Goal: Task Accomplishment & Management: Manage account settings

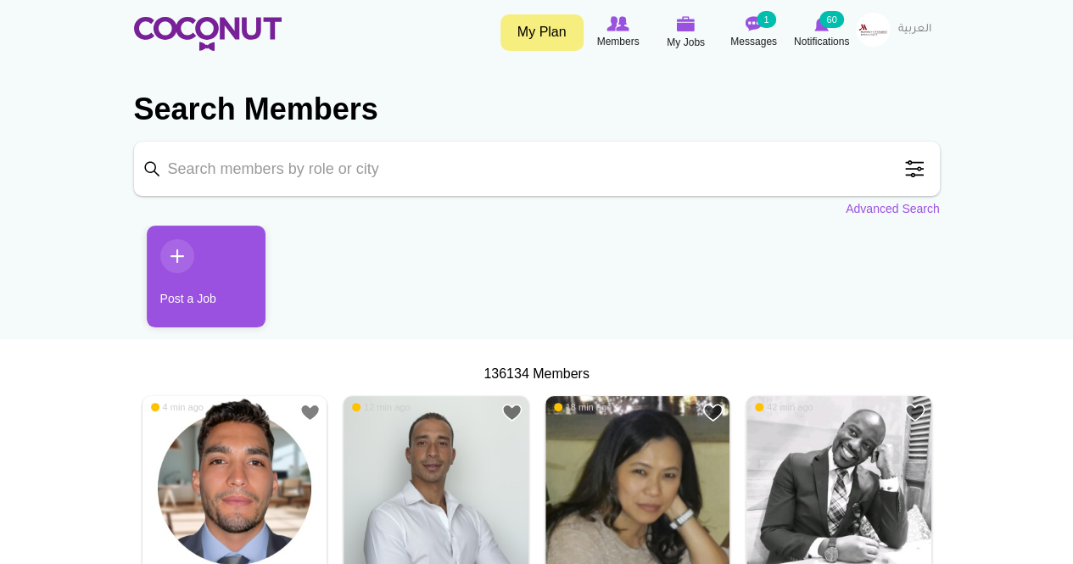
click at [537, 265] on ul "Post a Job" at bounding box center [537, 283] width 806 height 114
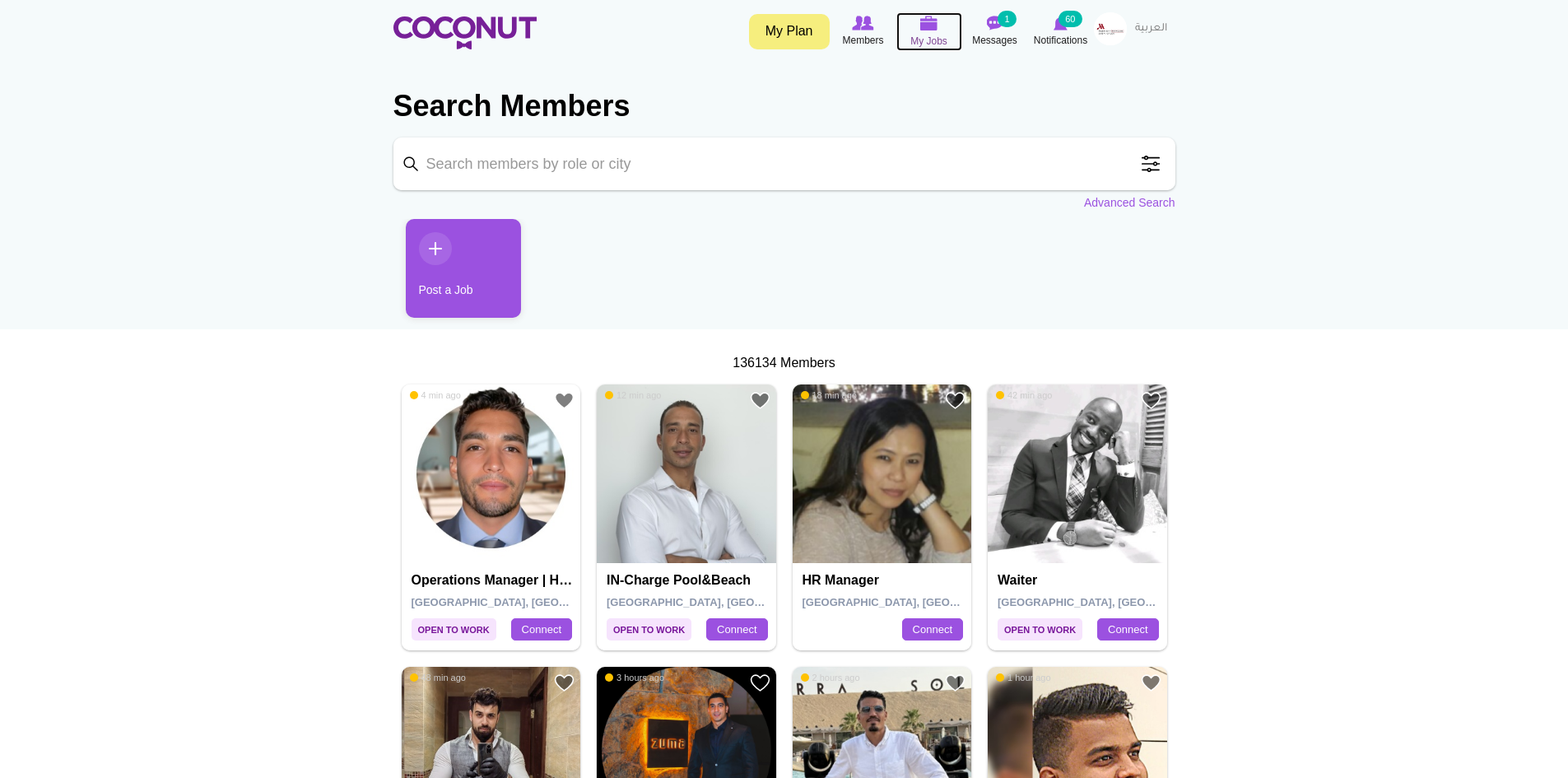
click at [927, 27] on img at bounding box center [929, 22] width 18 height 15
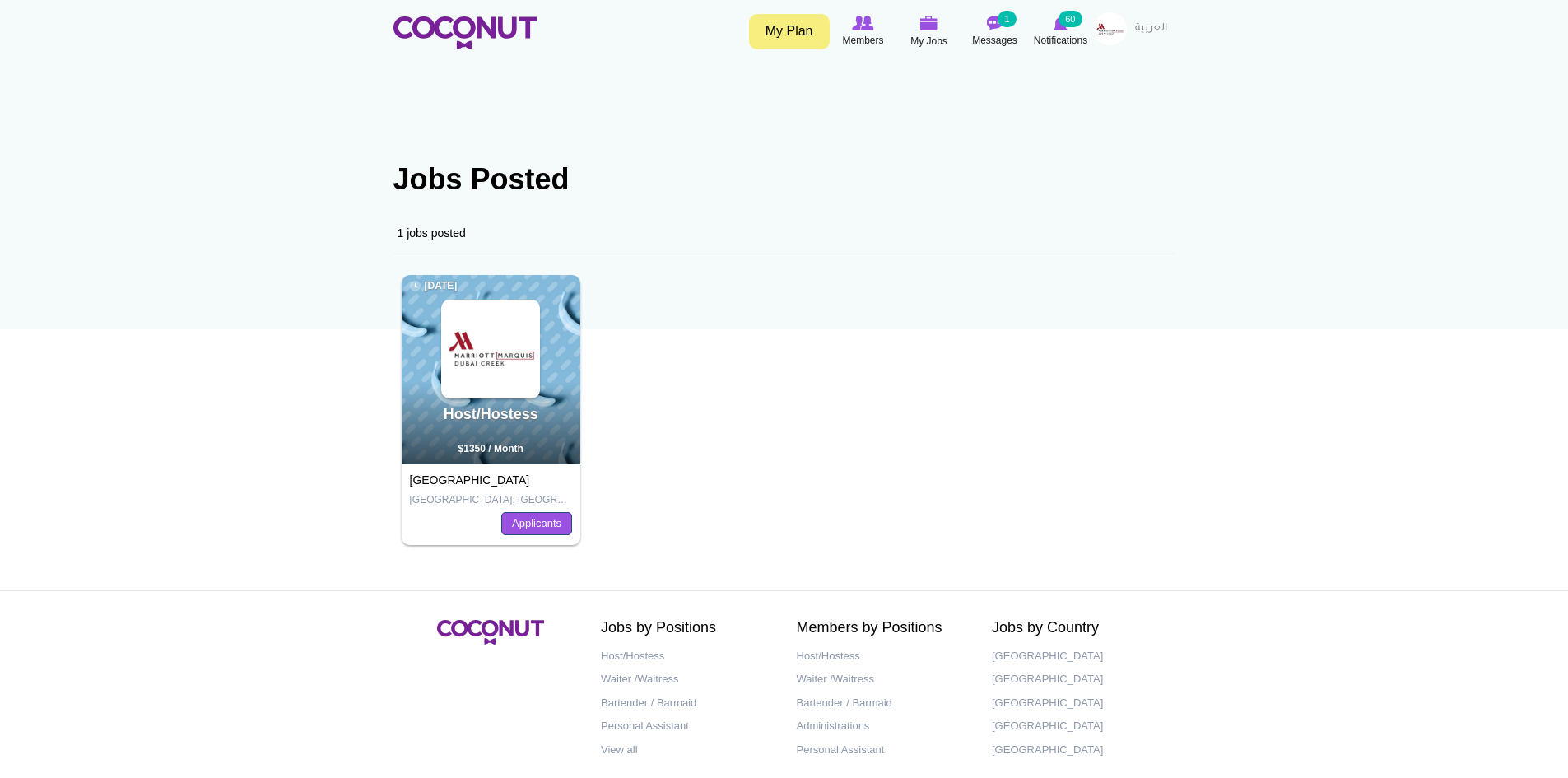
click at [523, 524] on link "Applicants" at bounding box center [536, 524] width 71 height 23
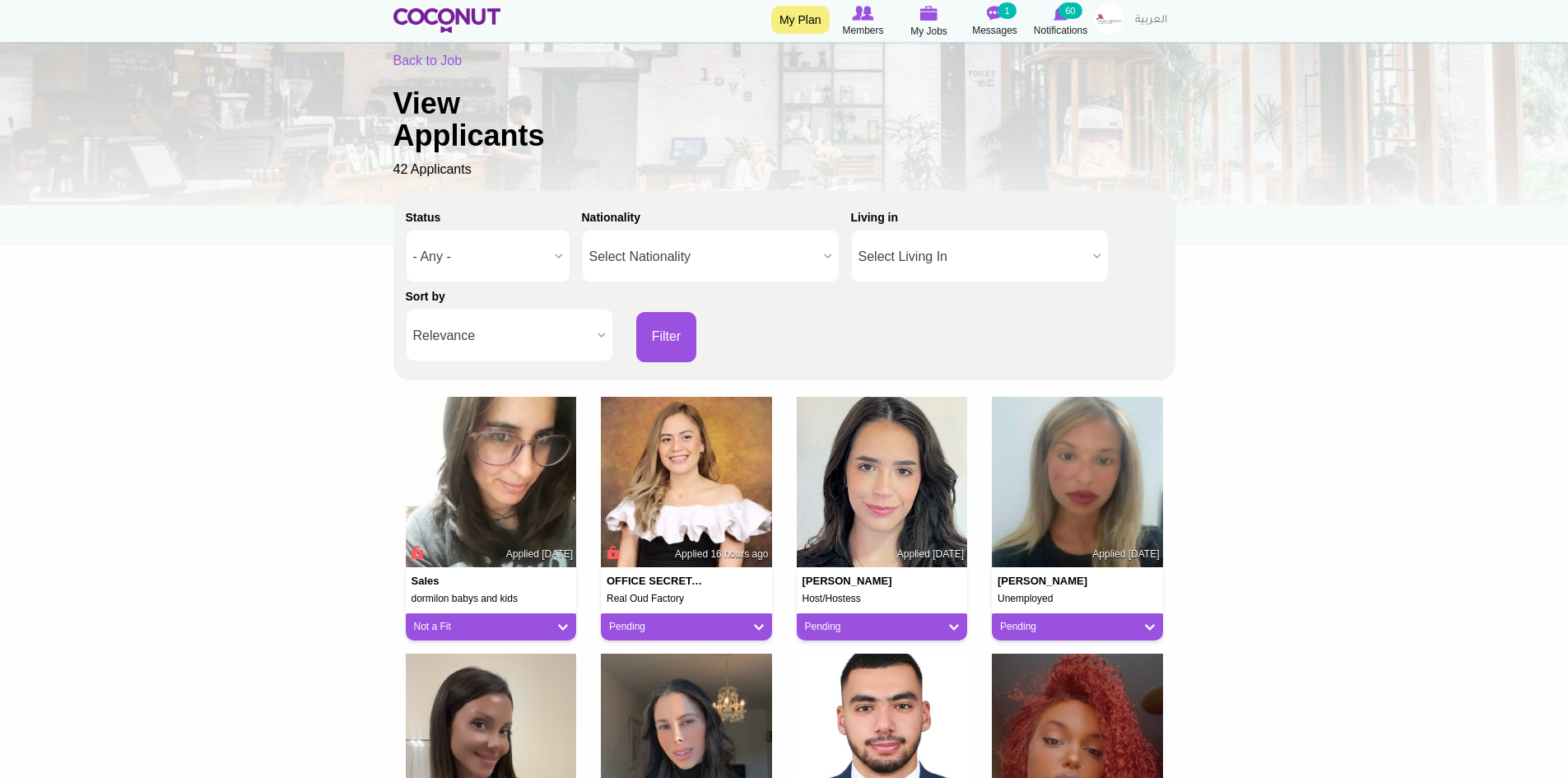
scroll to position [83, 0]
click at [602, 339] on b at bounding box center [602, 336] width 21 height 51
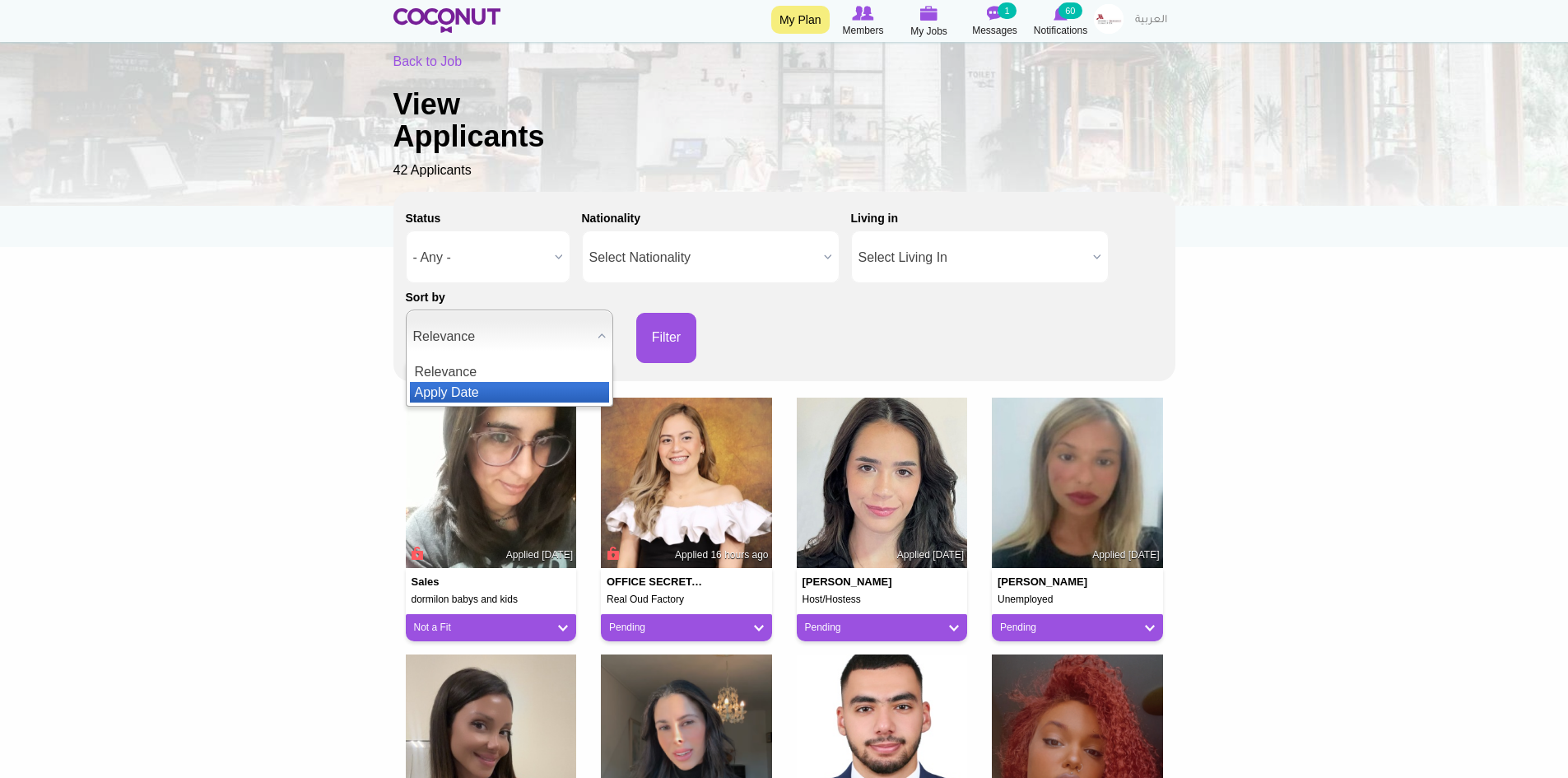
click at [546, 385] on li "Apply Date" at bounding box center [509, 391] width 199 height 20
click at [680, 332] on button "Filter" at bounding box center [667, 338] width 61 height 51
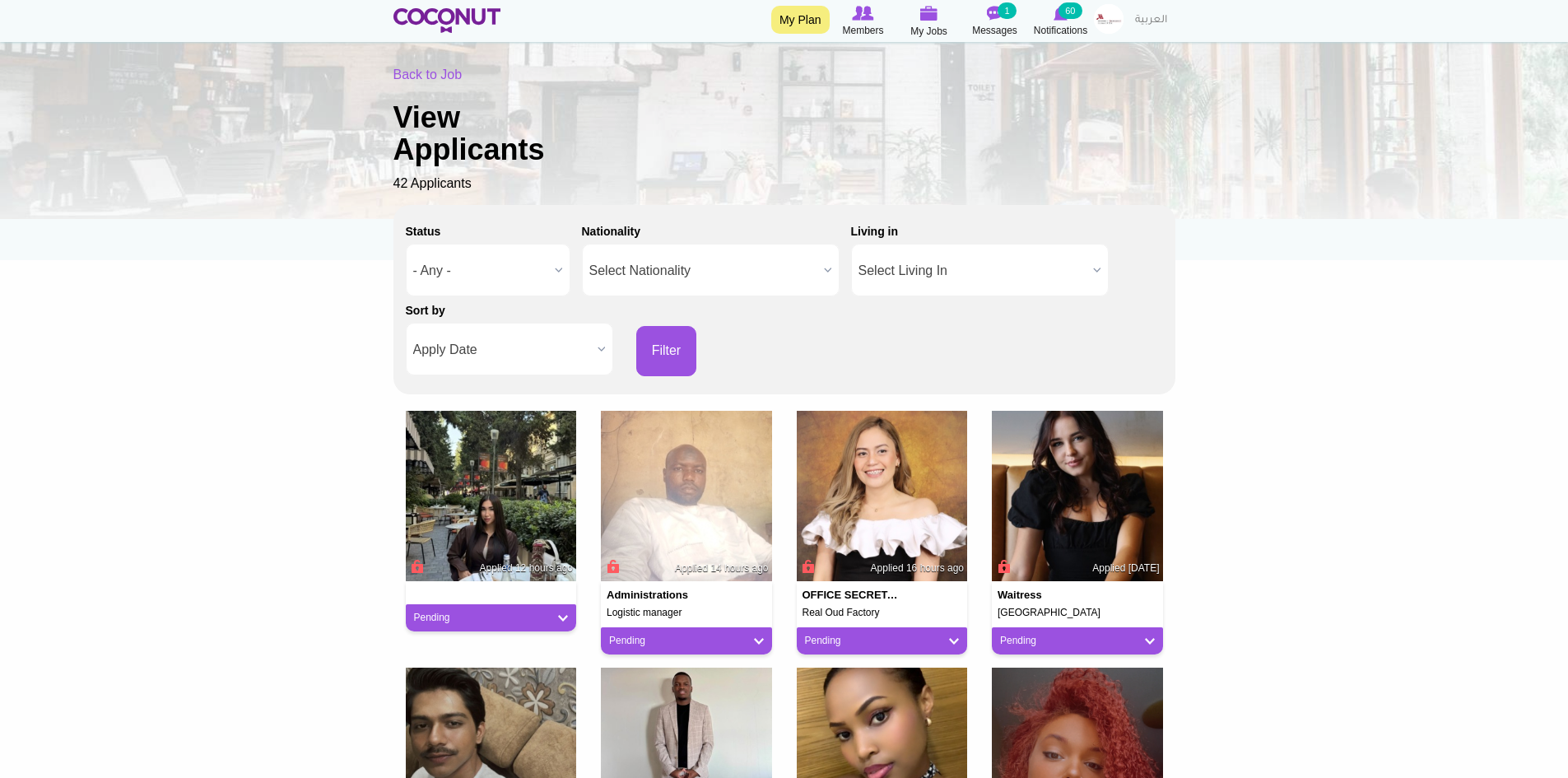
scroll to position [247, 0]
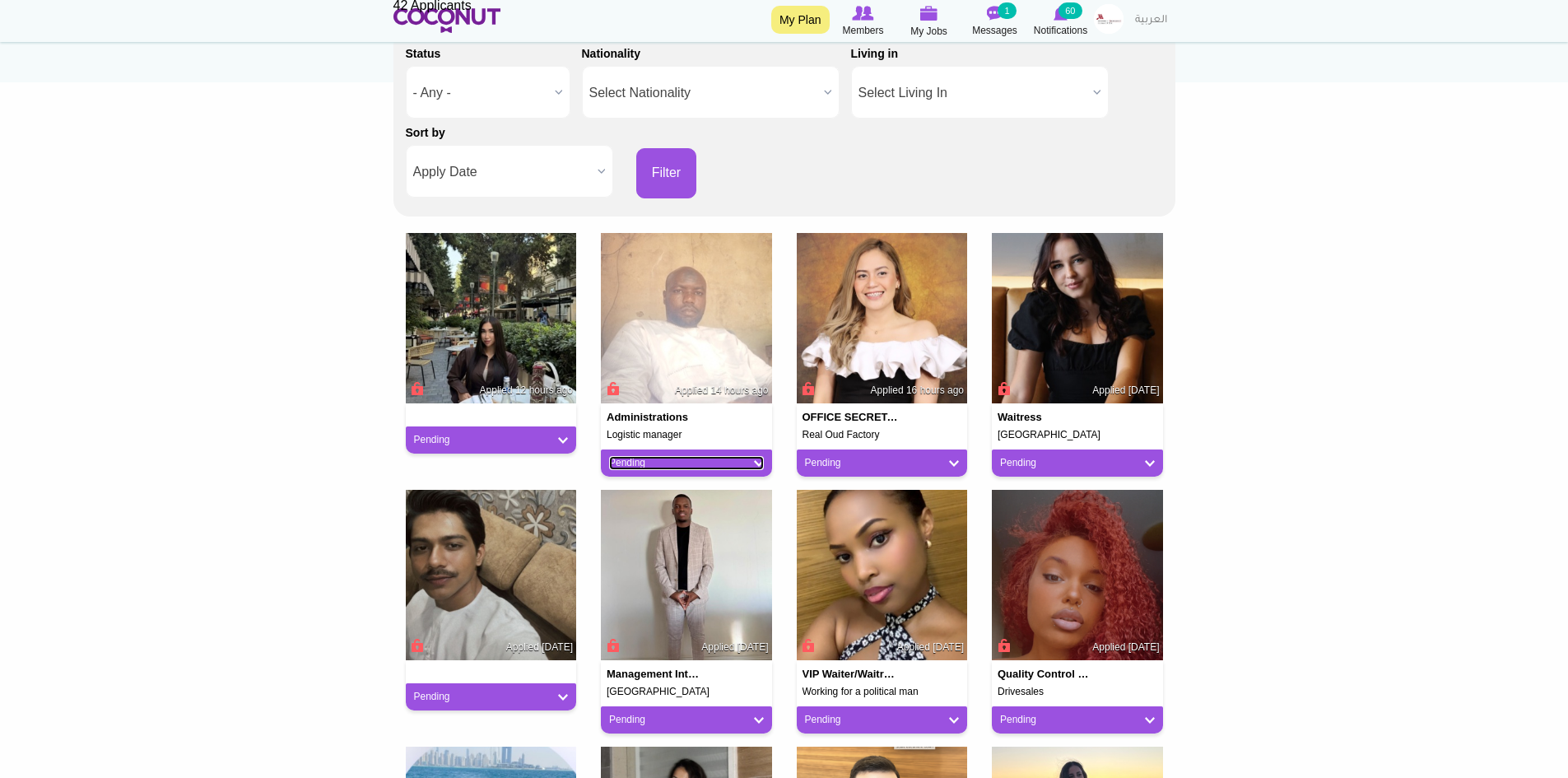
click at [760, 463] on link "Pending" at bounding box center [686, 463] width 154 height 14
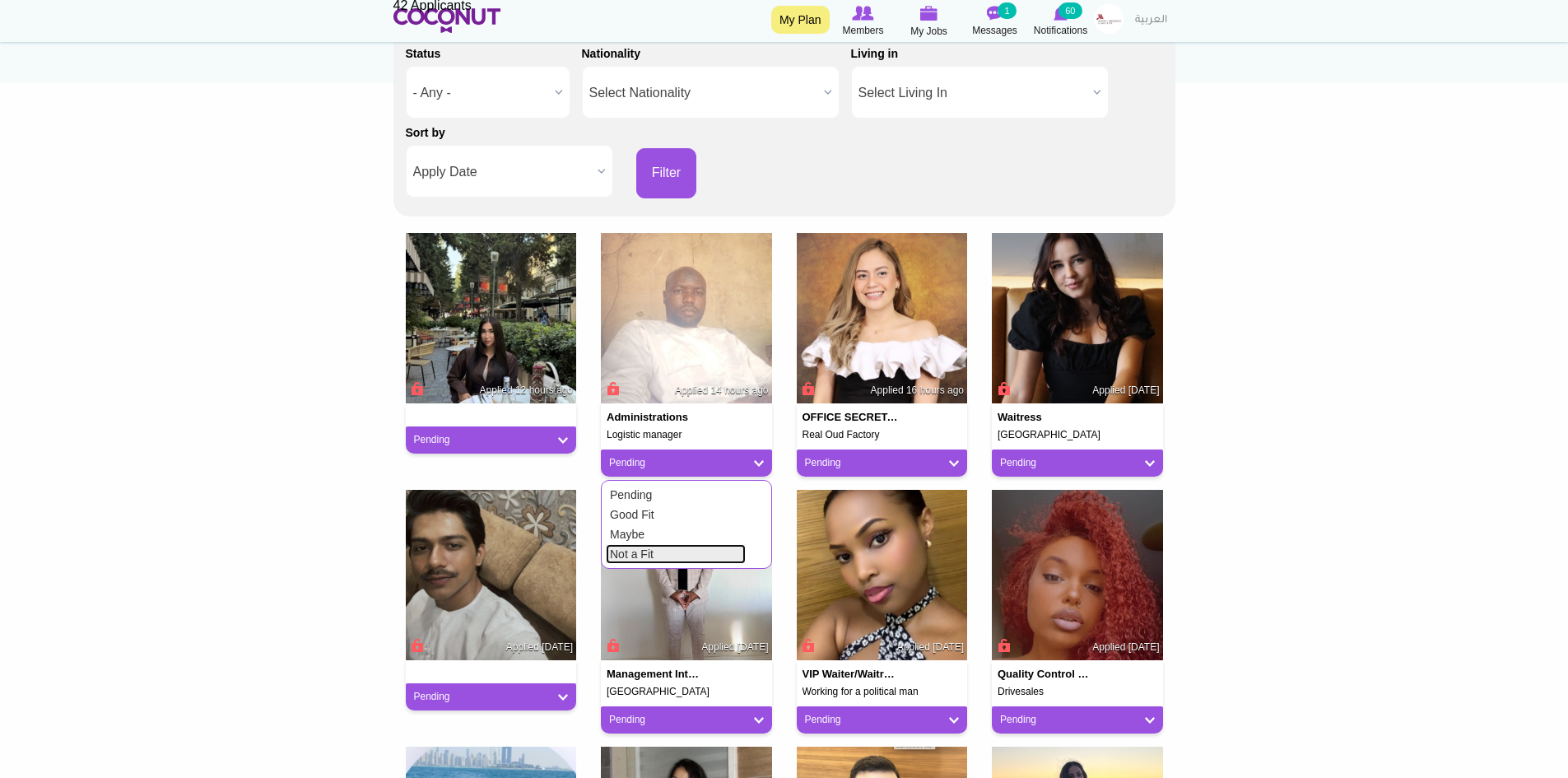
click at [704, 554] on link "Not a Fit" at bounding box center [676, 555] width 140 height 19
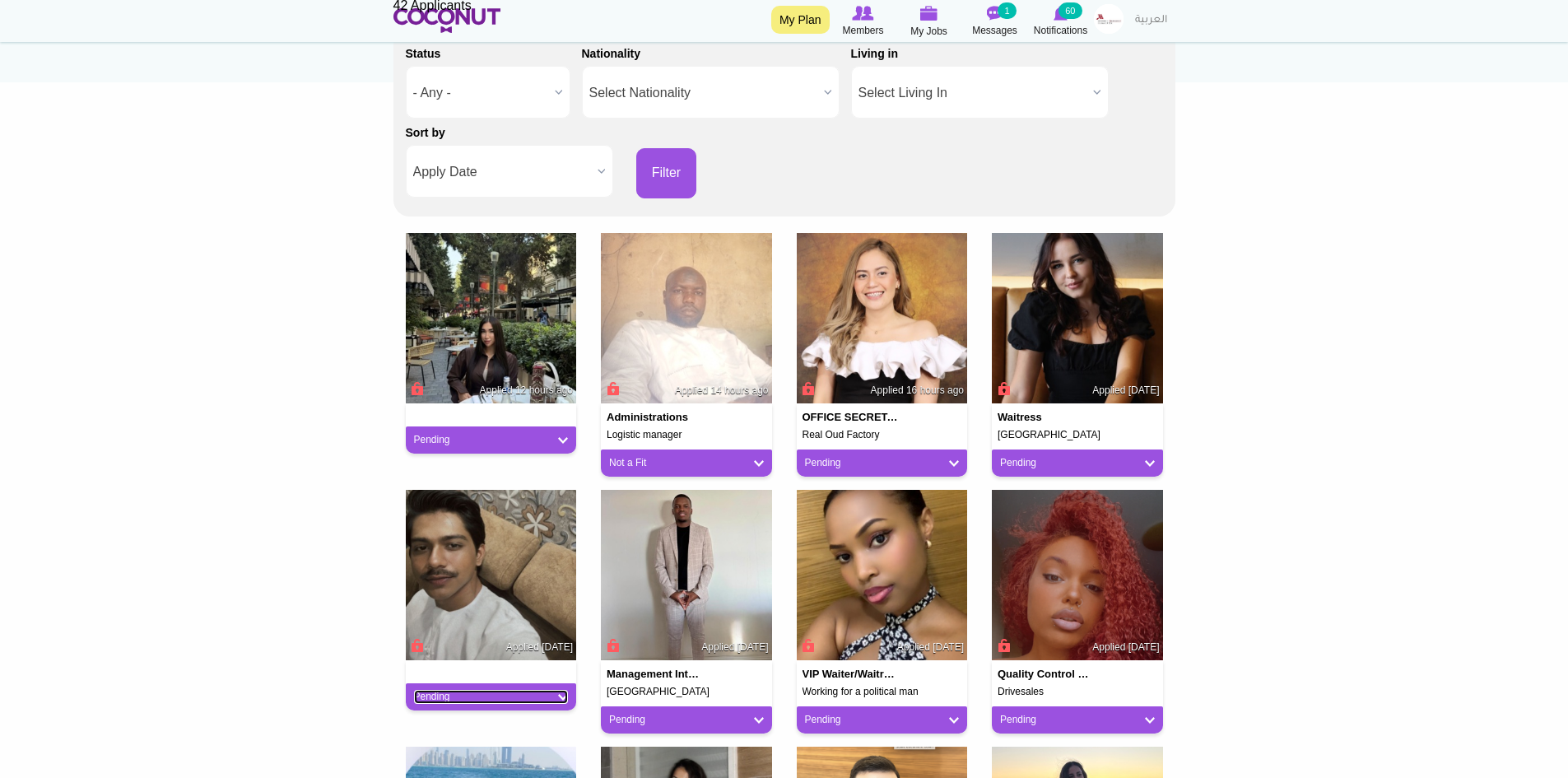
click at [561, 696] on link "Pending" at bounding box center [491, 697] width 154 height 14
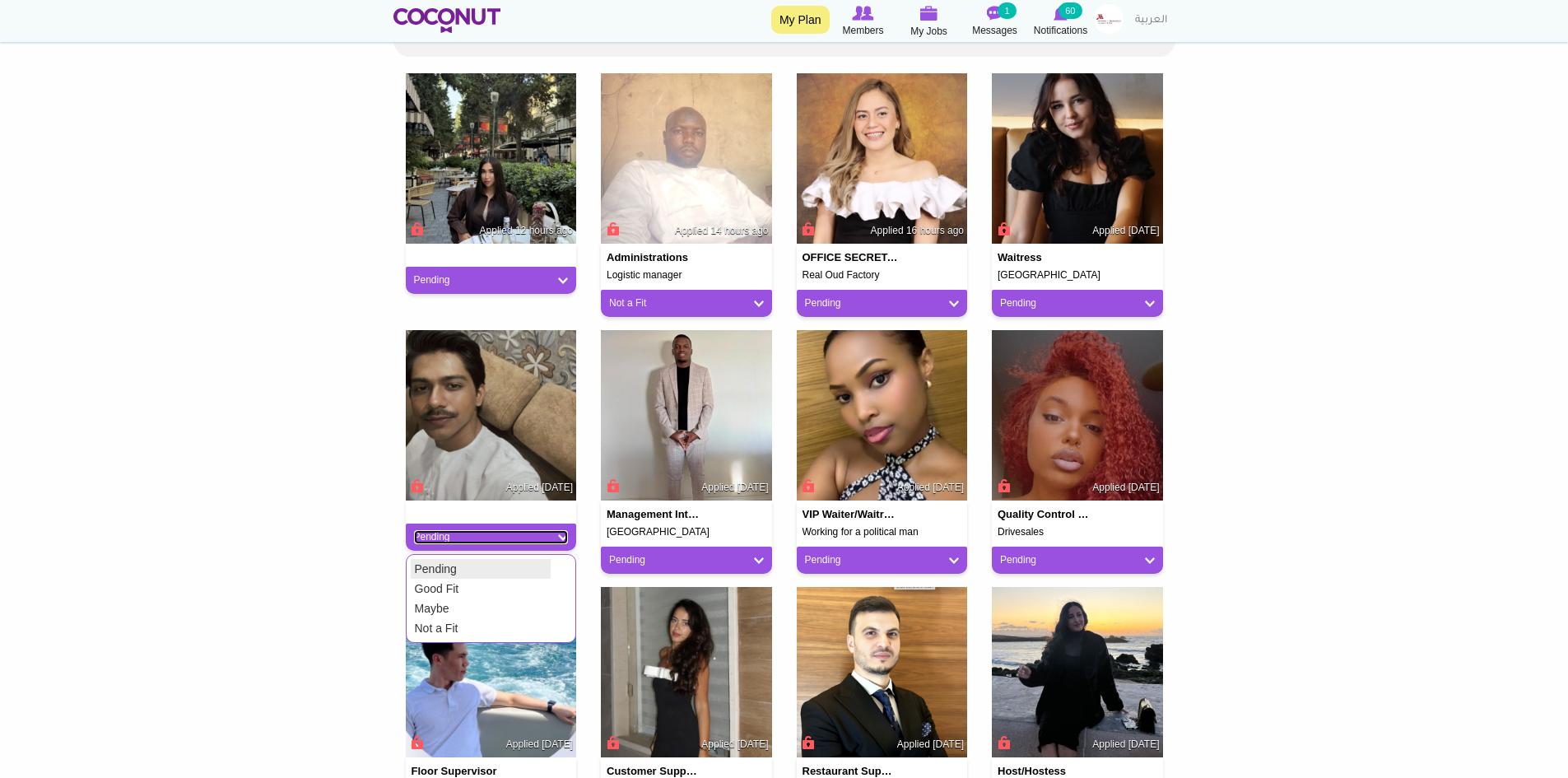
scroll to position [412, 0]
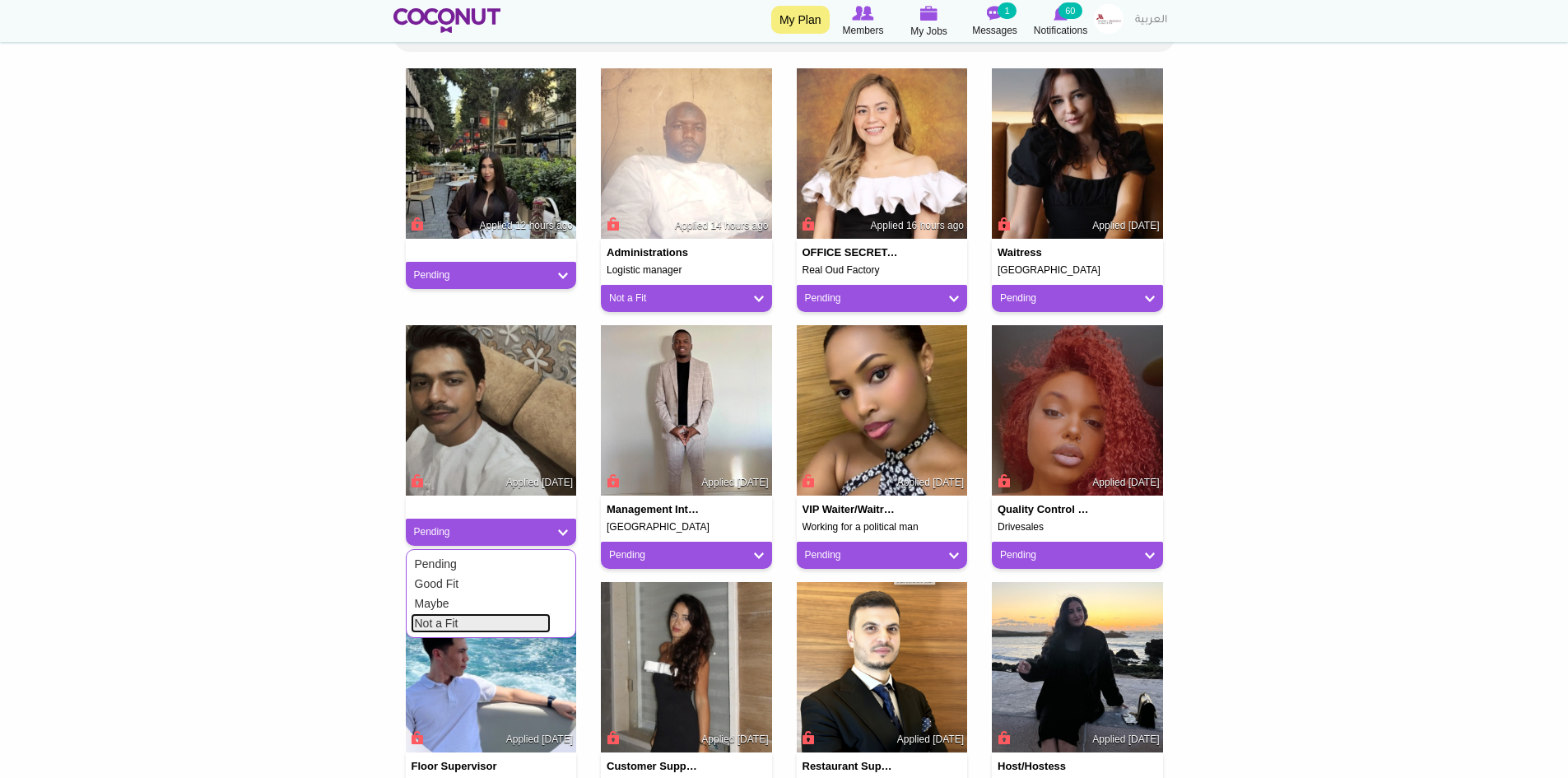
click at [490, 625] on link "Not a Fit" at bounding box center [481, 624] width 140 height 19
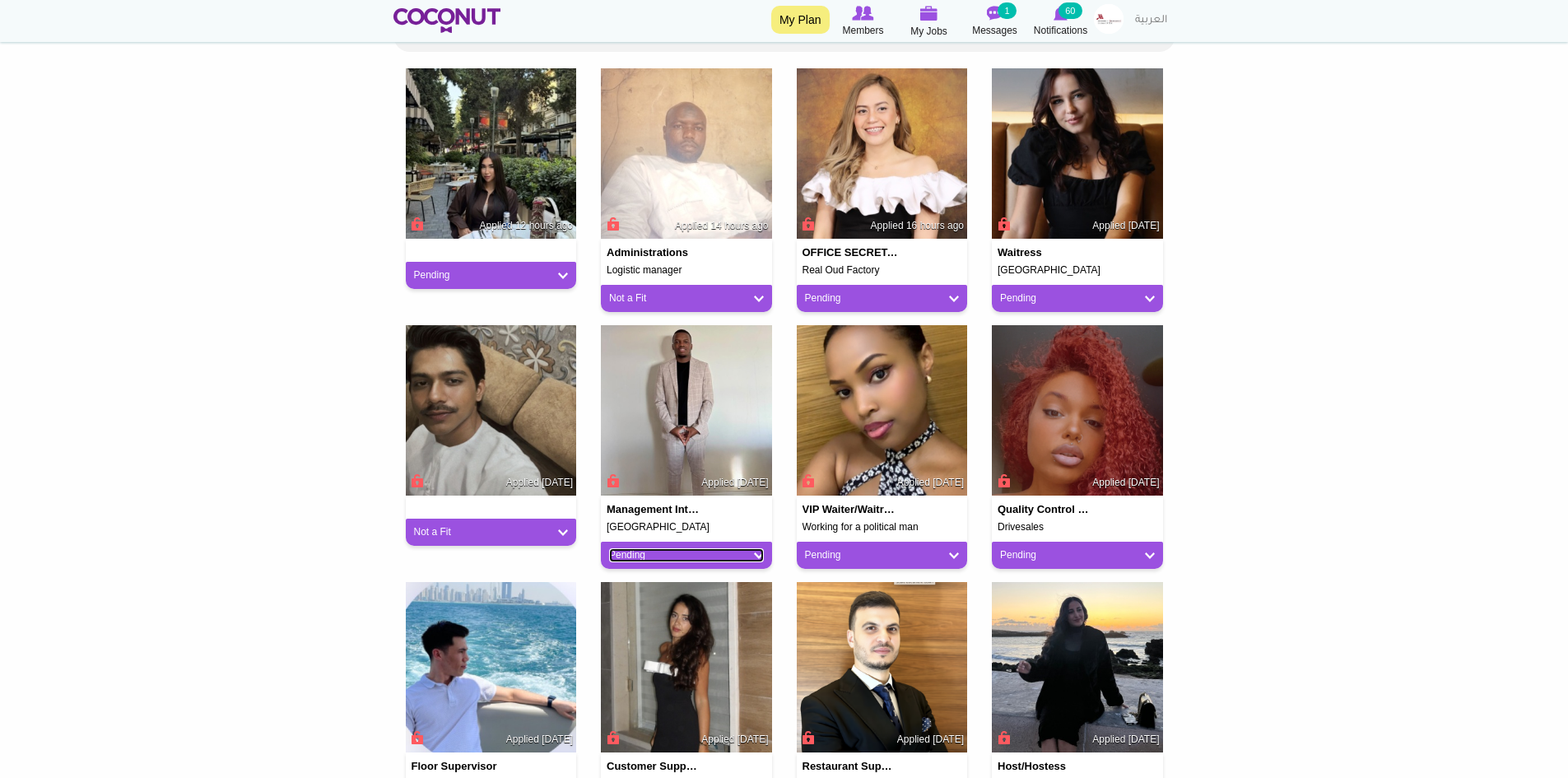
click at [716, 560] on link "Pending" at bounding box center [686, 556] width 154 height 14
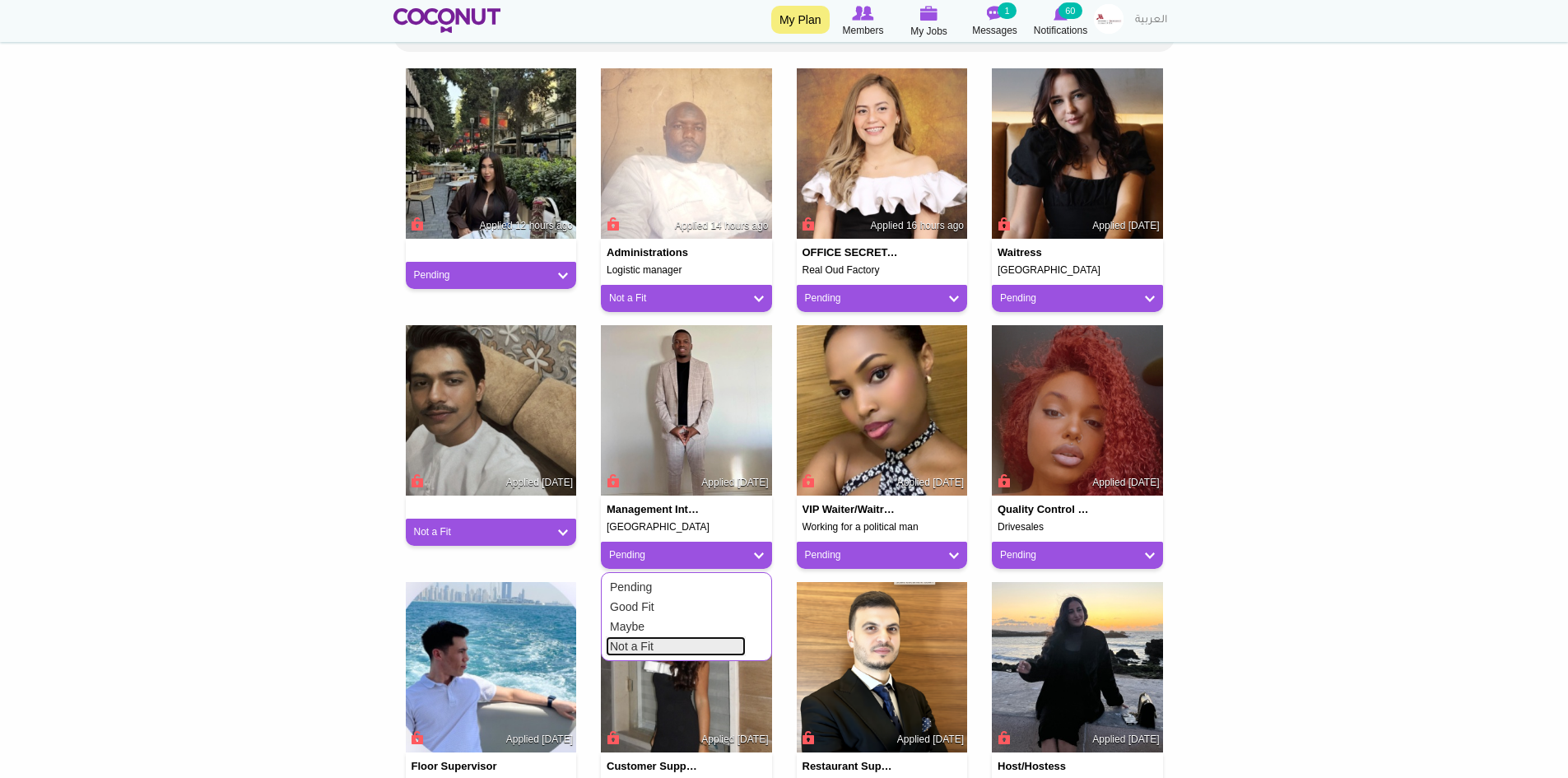
click at [654, 644] on link "Not a Fit" at bounding box center [676, 647] width 140 height 19
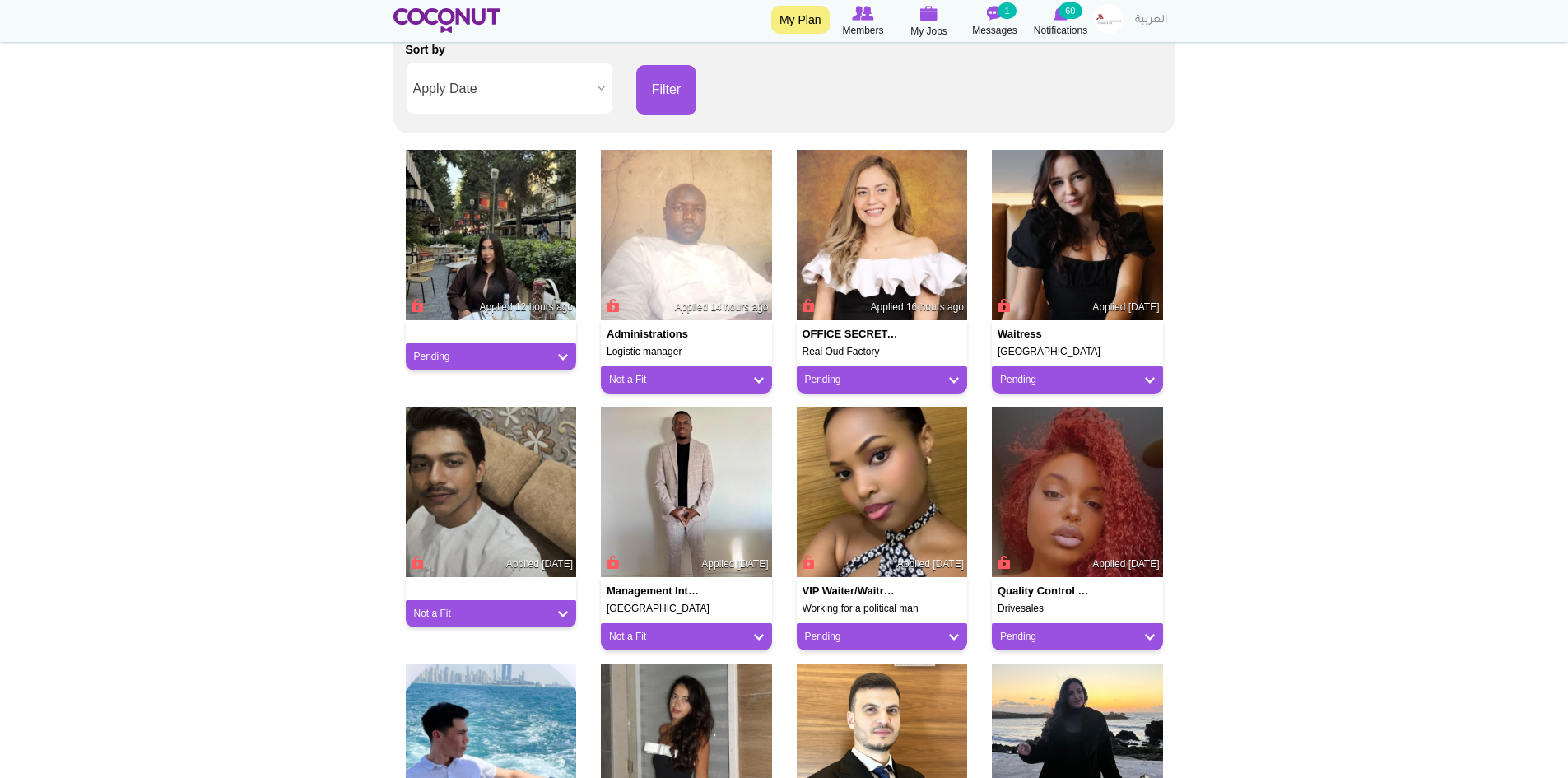
scroll to position [329, 0]
click at [496, 257] on img at bounding box center [491, 236] width 171 height 171
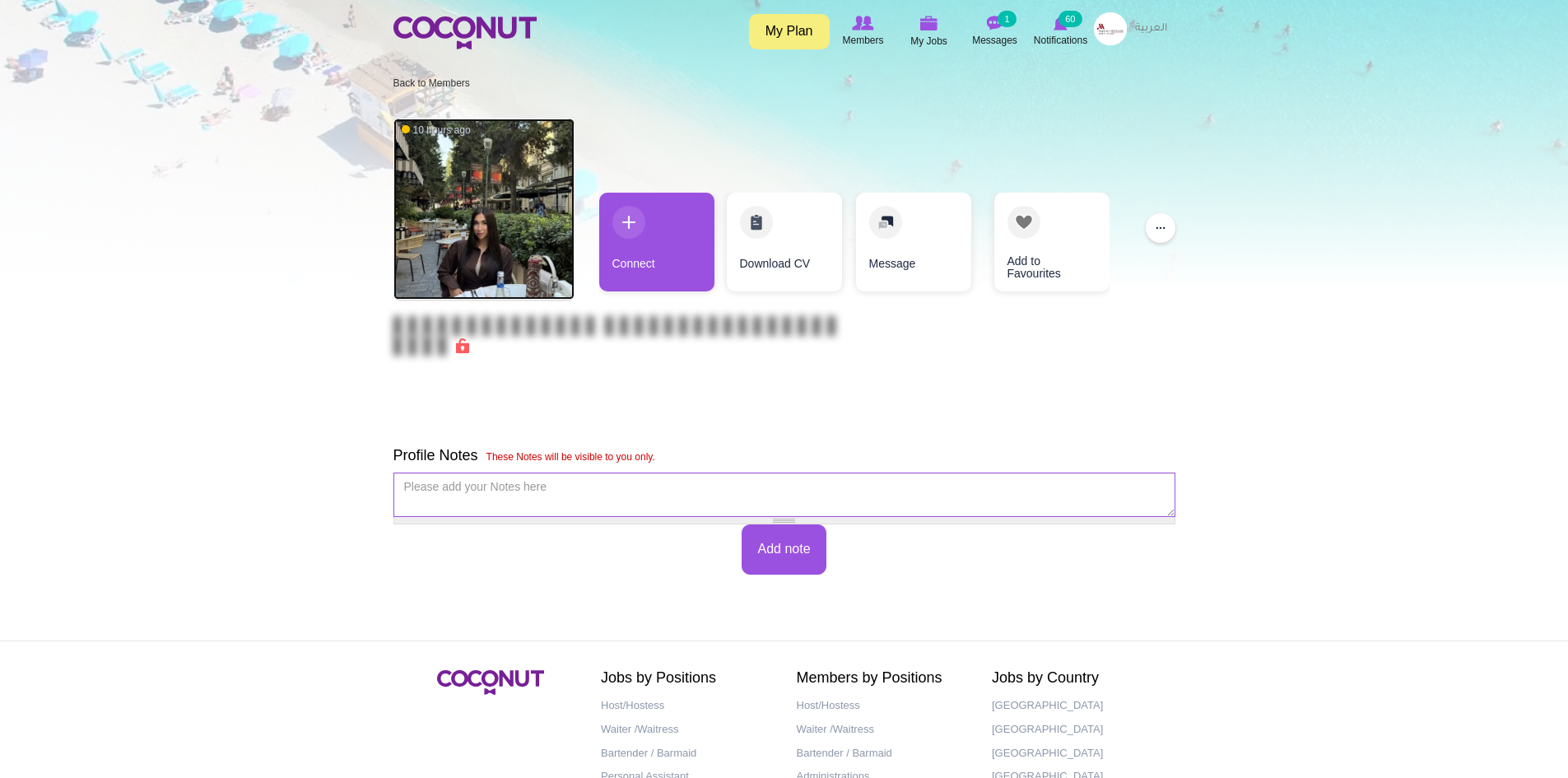
click at [491, 246] on img at bounding box center [484, 209] width 182 height 182
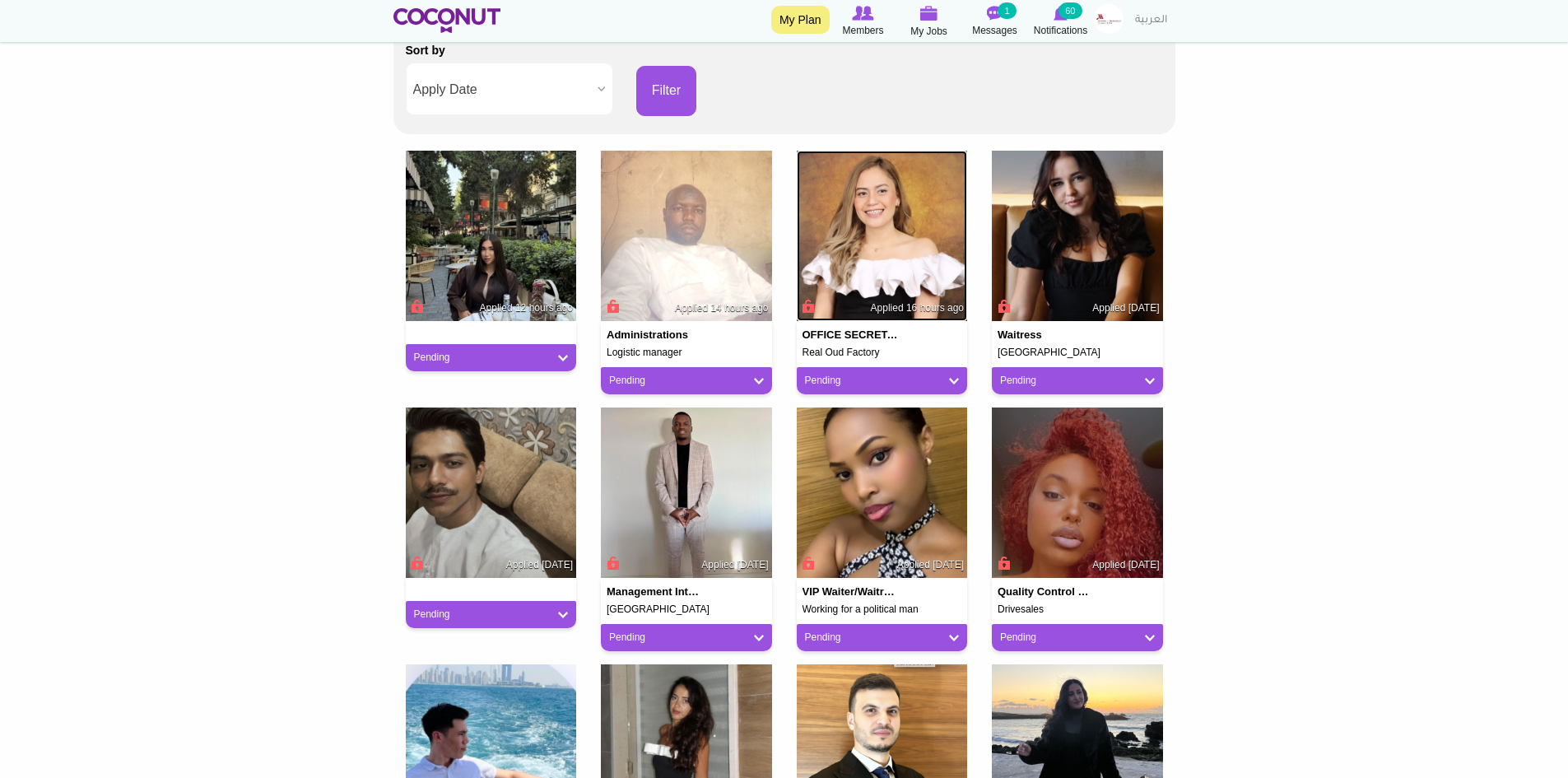
click at [902, 236] on img at bounding box center [883, 236] width 171 height 171
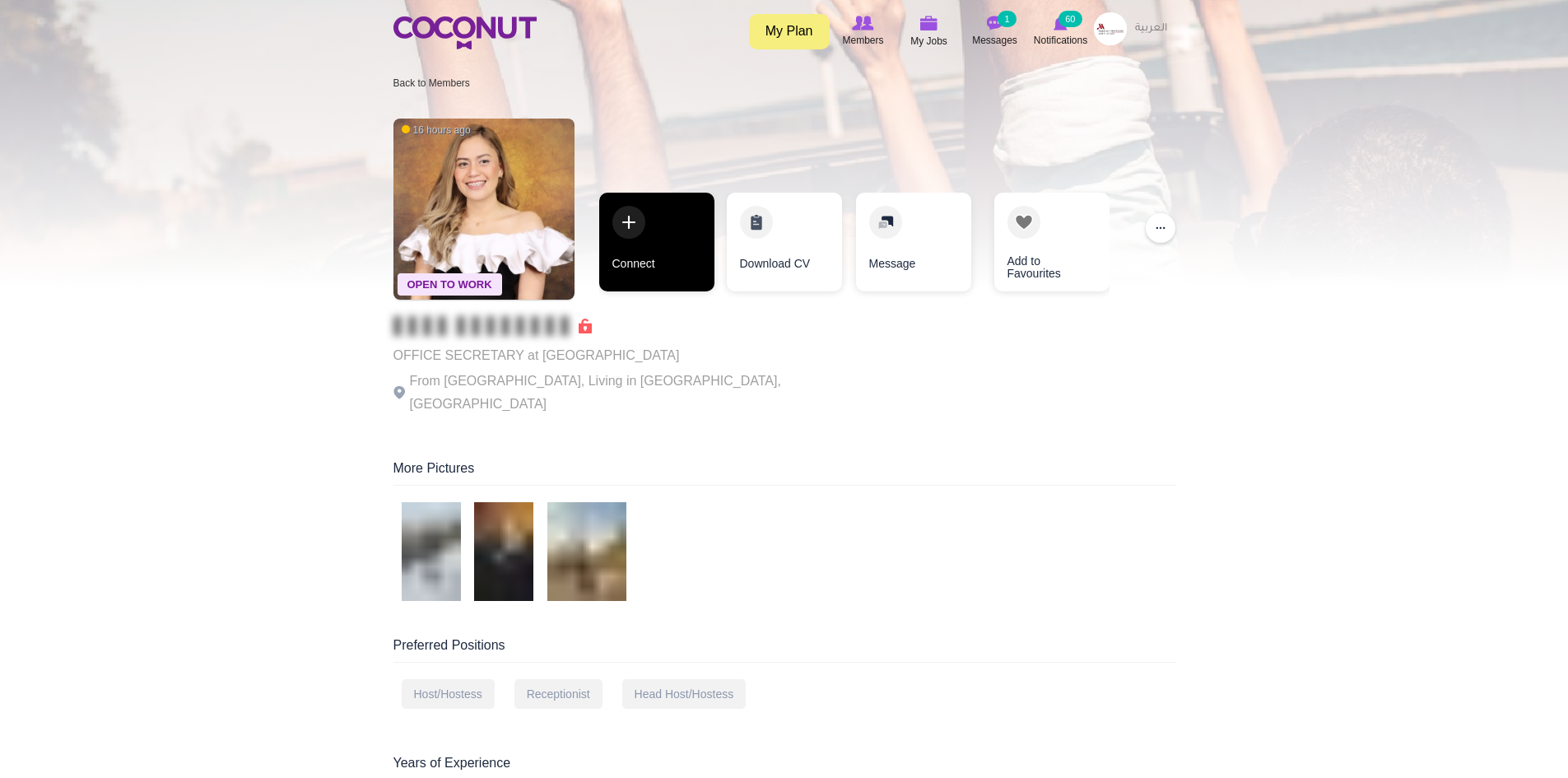
click at [657, 257] on link "Connect" at bounding box center [656, 242] width 116 height 99
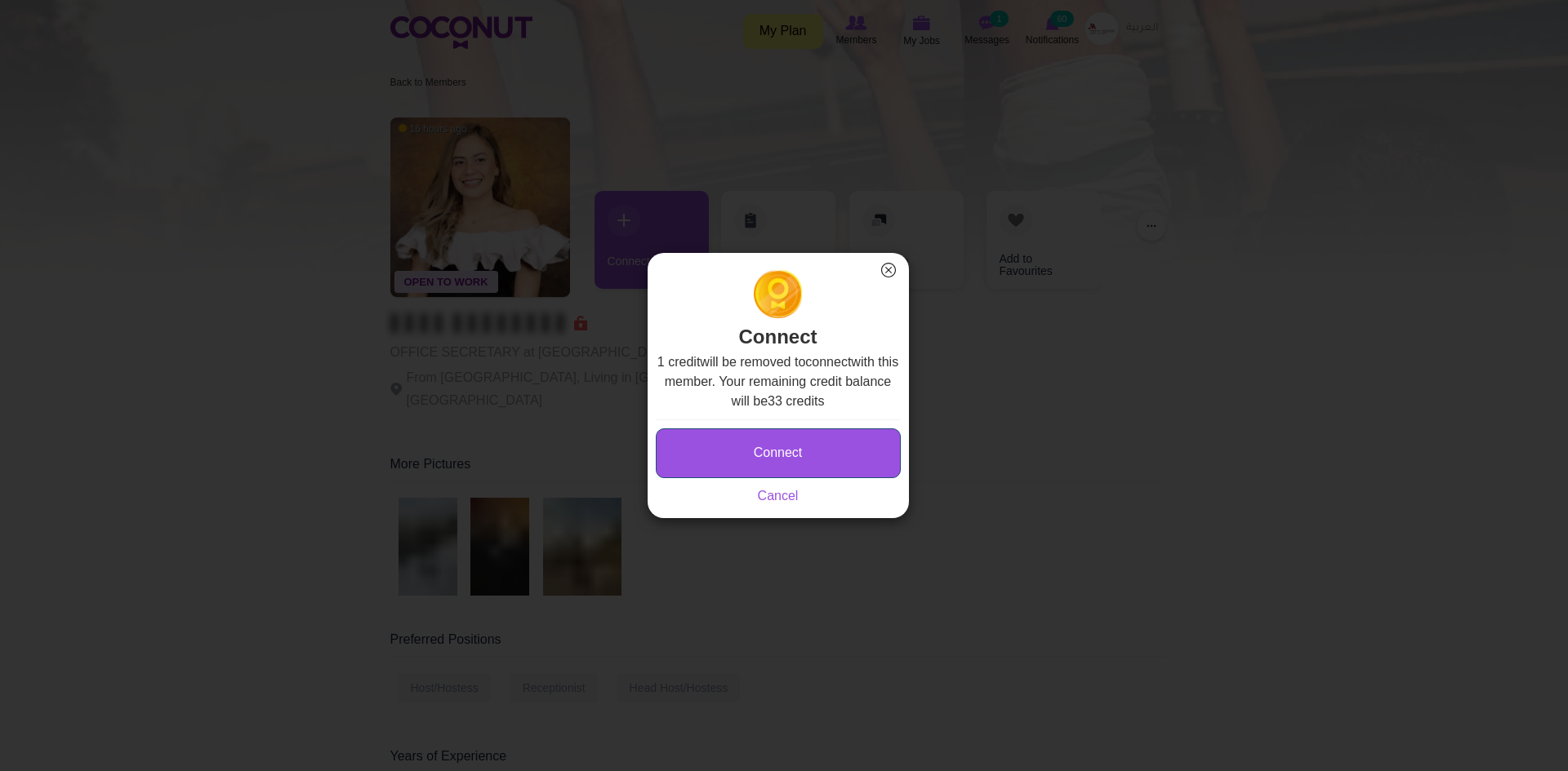
click at [721, 465] on button "Connect" at bounding box center [778, 453] width 245 height 50
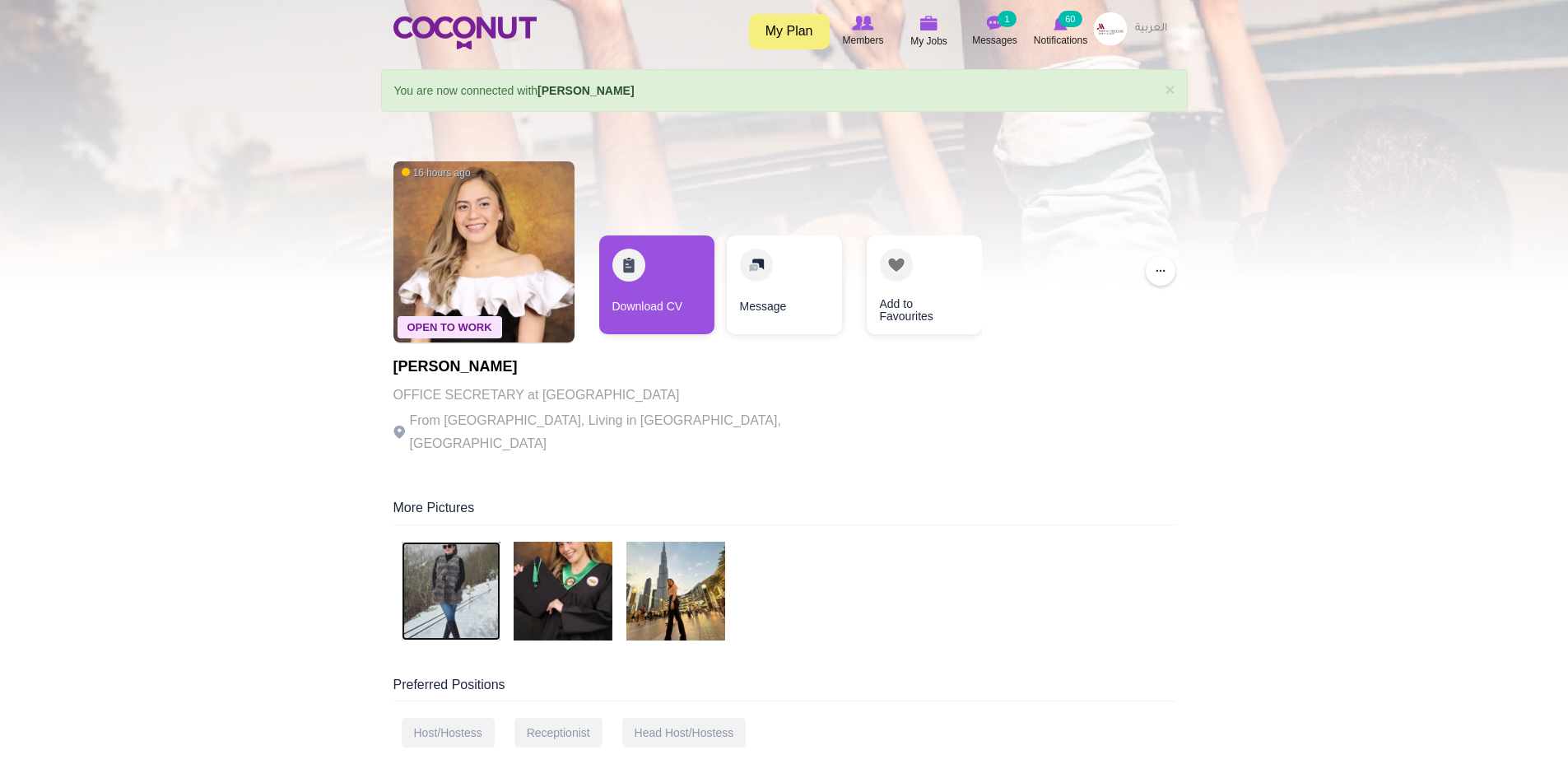
click at [457, 564] on img at bounding box center [451, 592] width 99 height 99
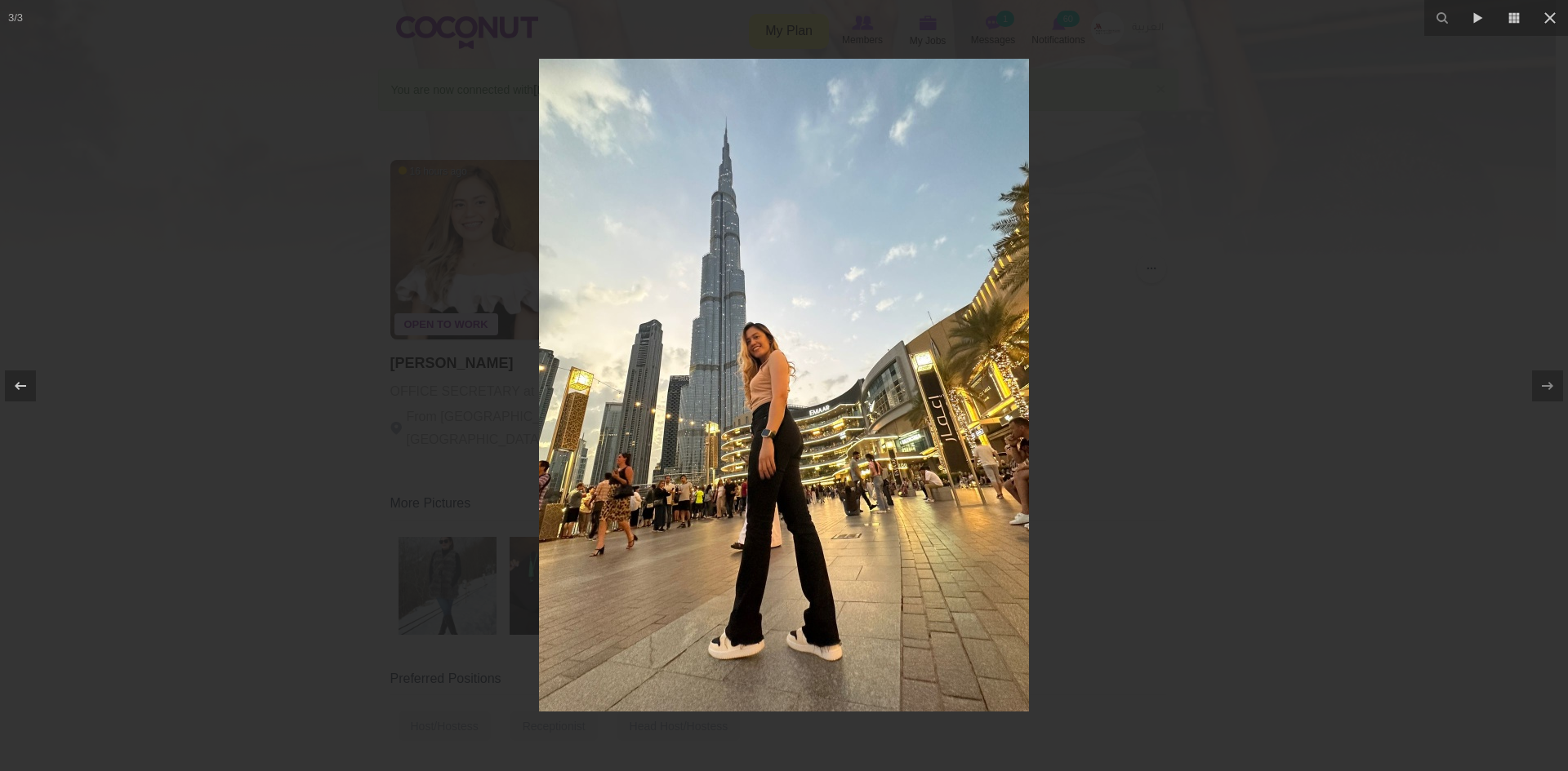
click at [1121, 380] on div at bounding box center [784, 385] width 1568 height 771
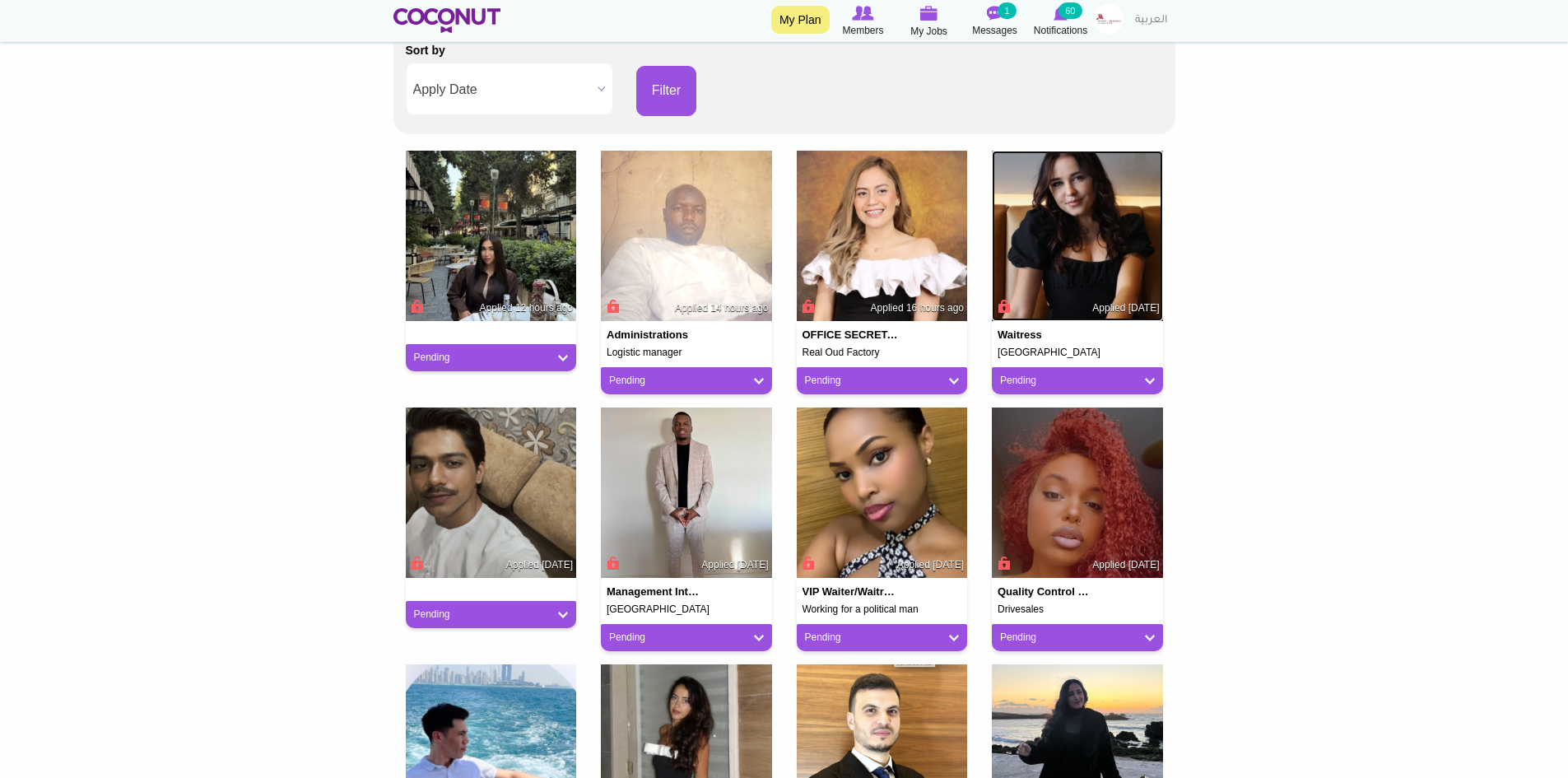
click at [1059, 262] on img at bounding box center [1078, 236] width 171 height 171
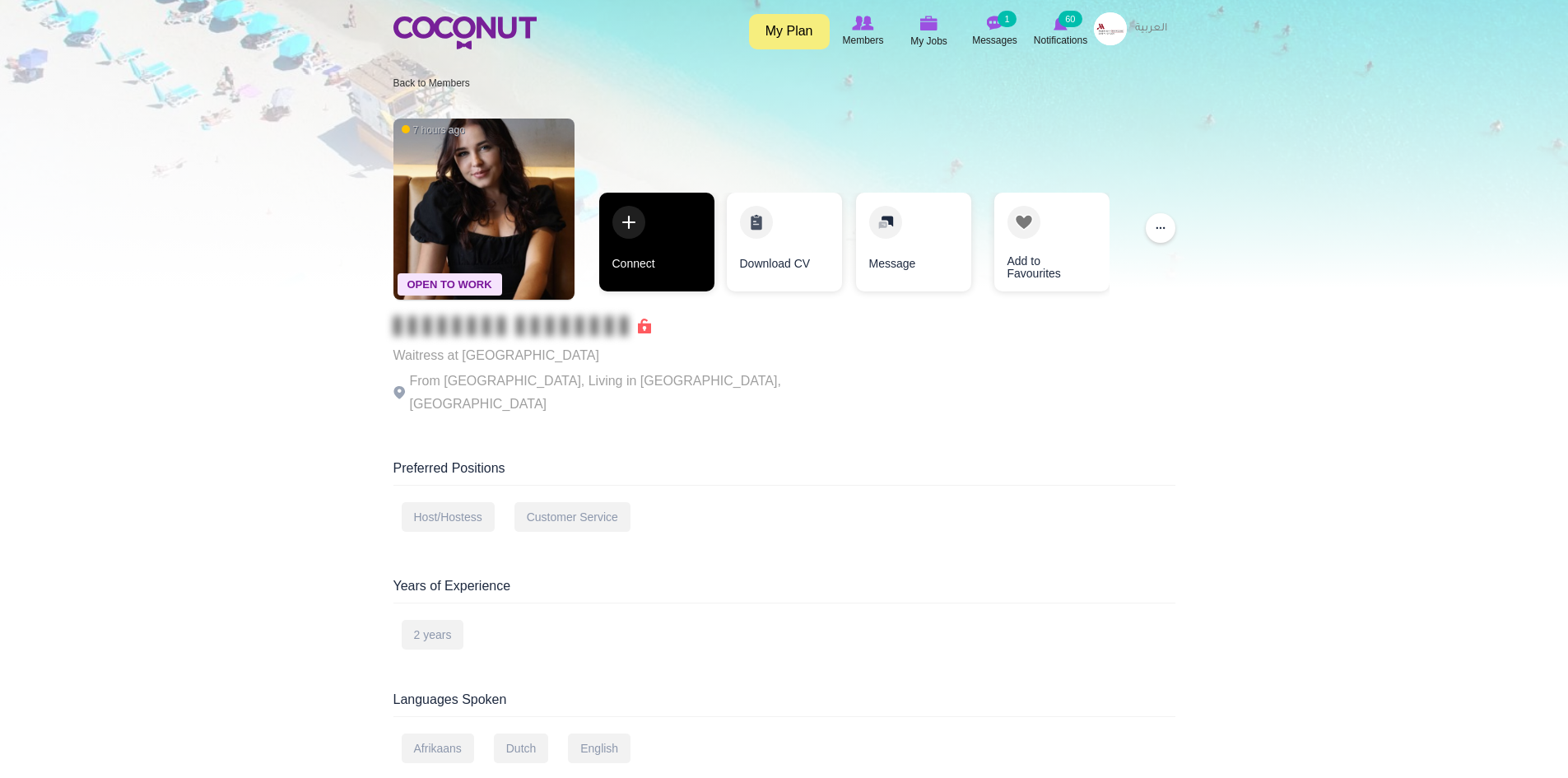
click at [653, 255] on link "Connect" at bounding box center [656, 242] width 116 height 99
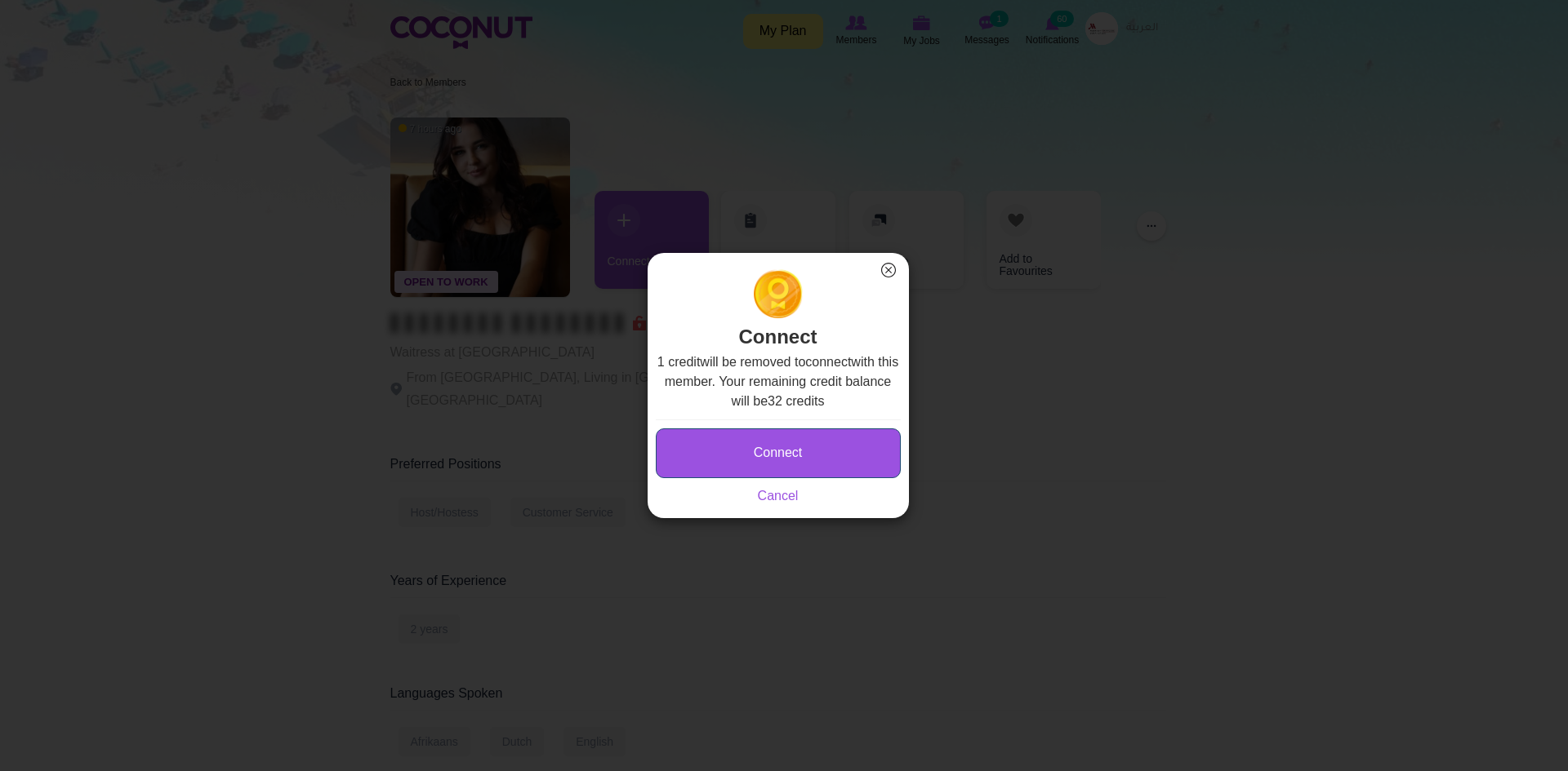
click at [741, 463] on button "Connect" at bounding box center [778, 453] width 245 height 50
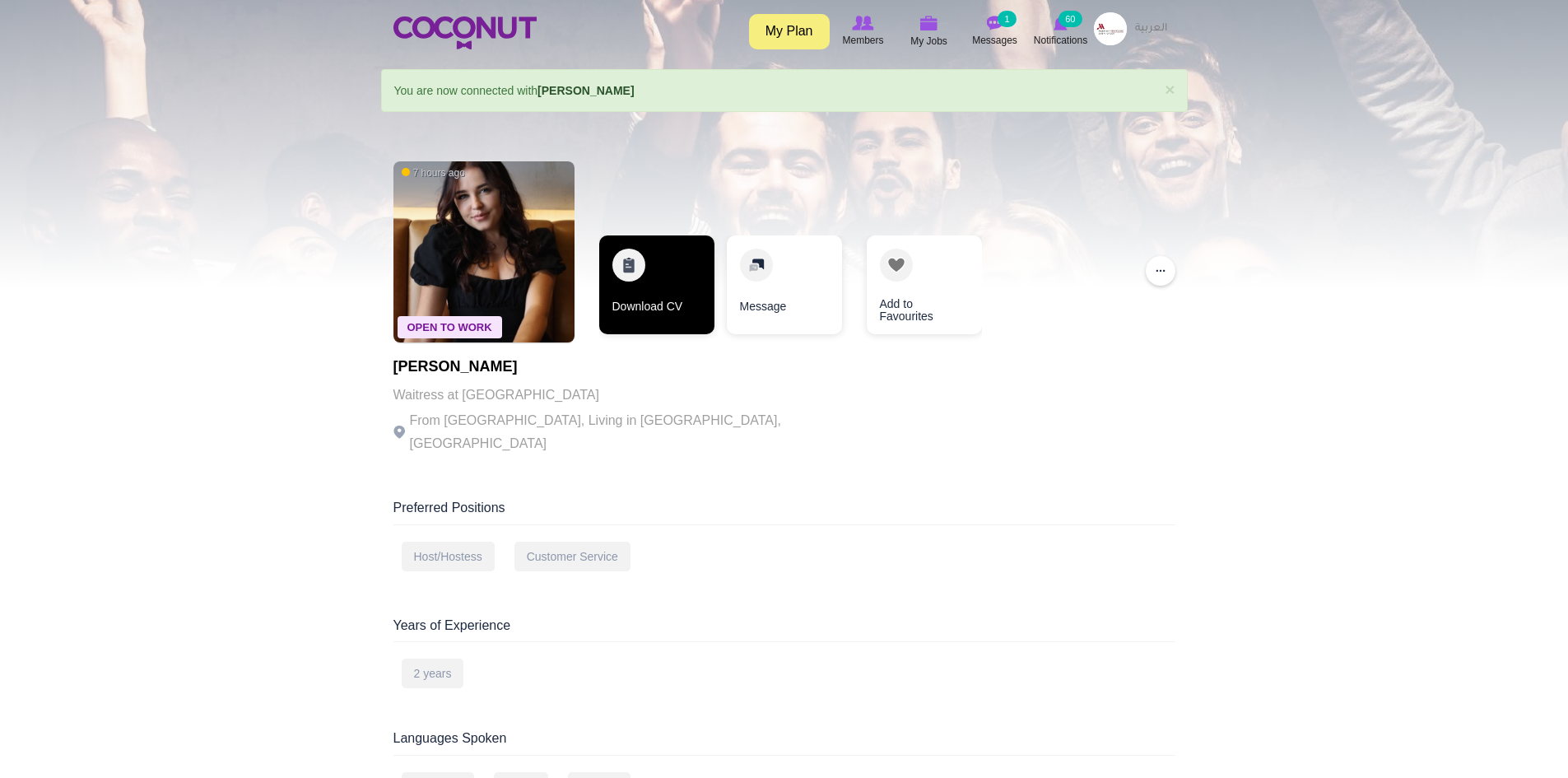
click at [675, 303] on link "Download CV" at bounding box center [656, 286] width 116 height 99
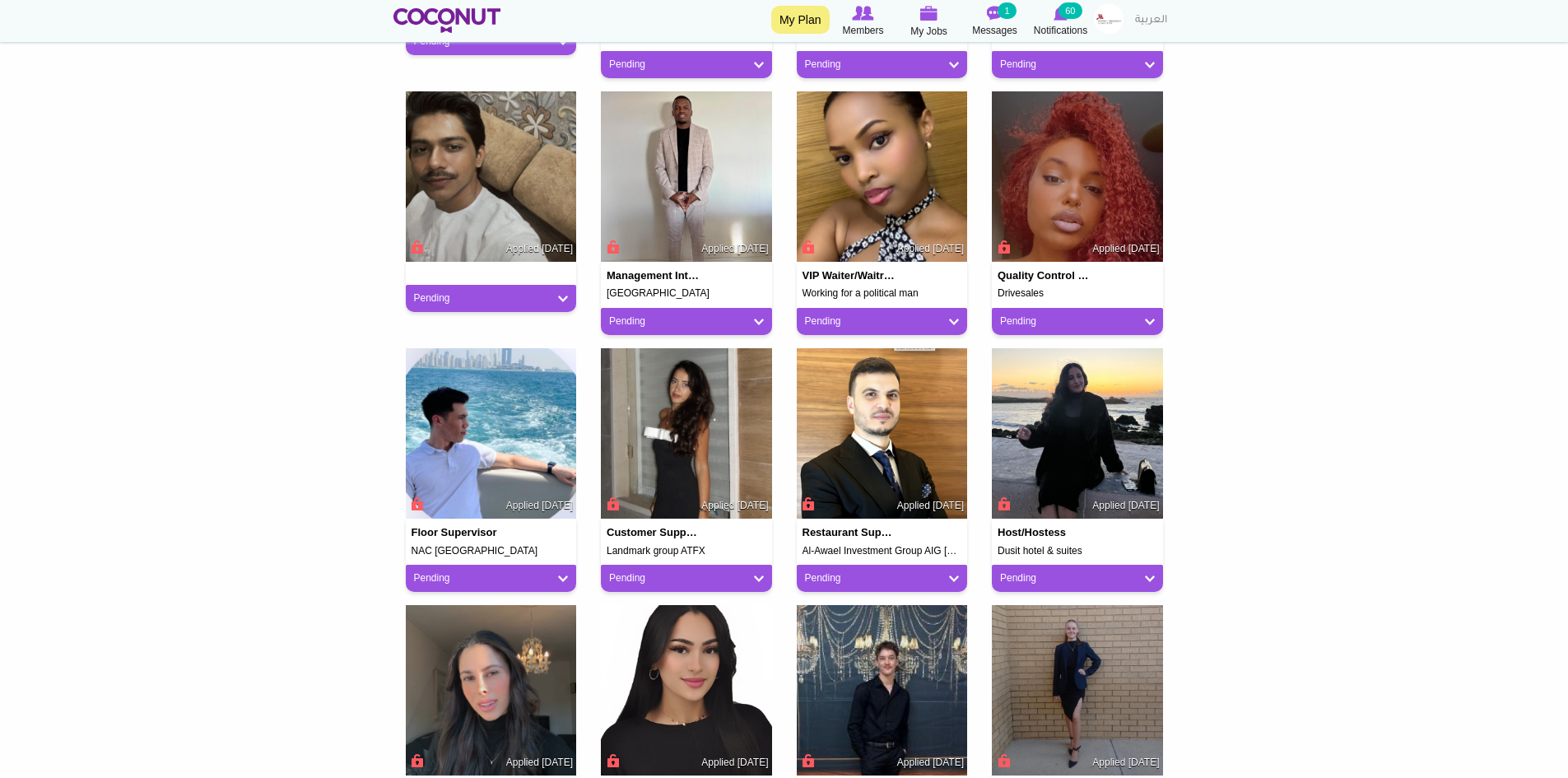
scroll to position [741, 0]
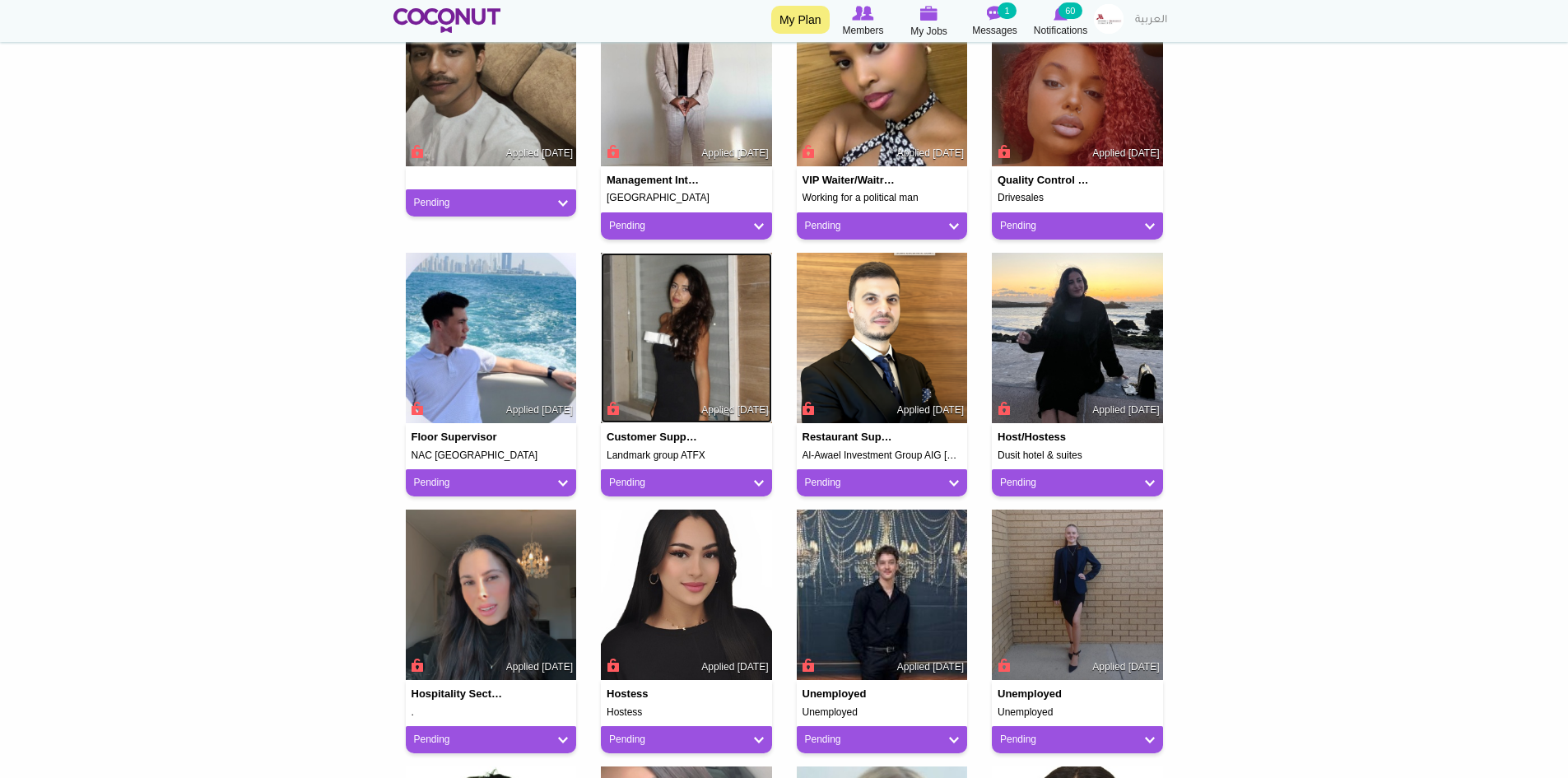
click at [706, 339] on img at bounding box center [686, 338] width 171 height 171
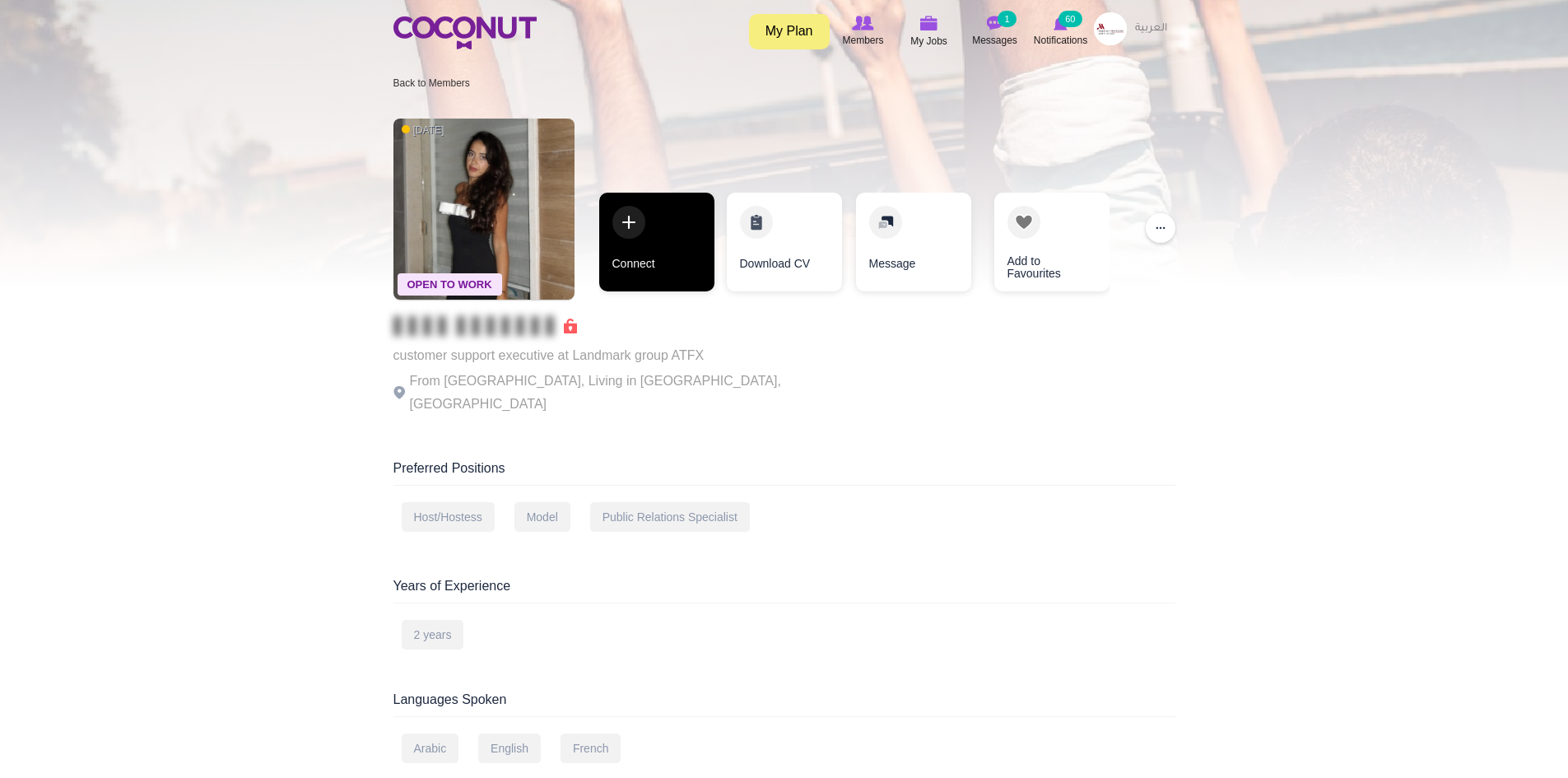
click at [639, 244] on link "Connect" at bounding box center [656, 242] width 116 height 99
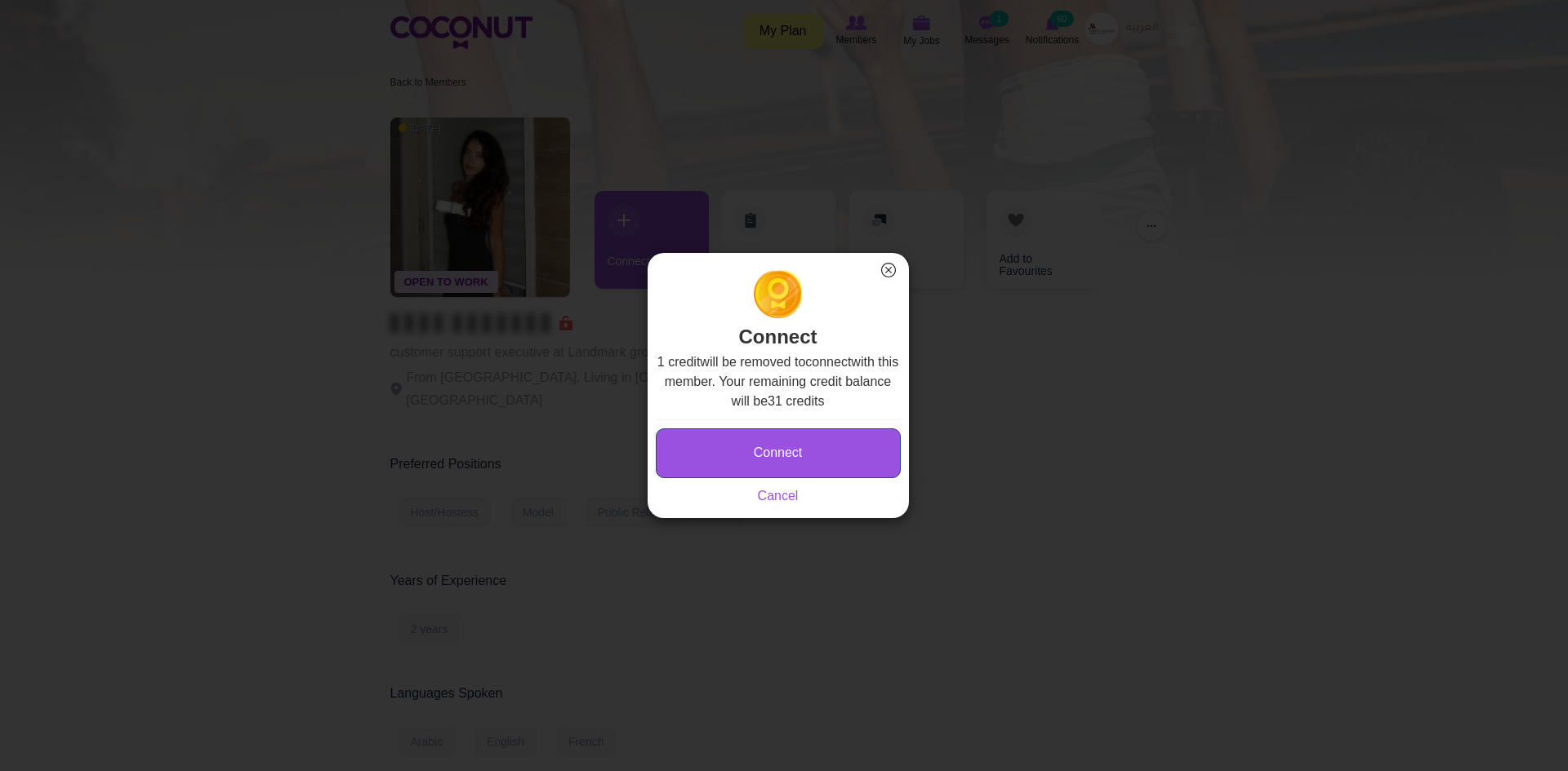
click at [740, 449] on button "Connect" at bounding box center [778, 453] width 245 height 50
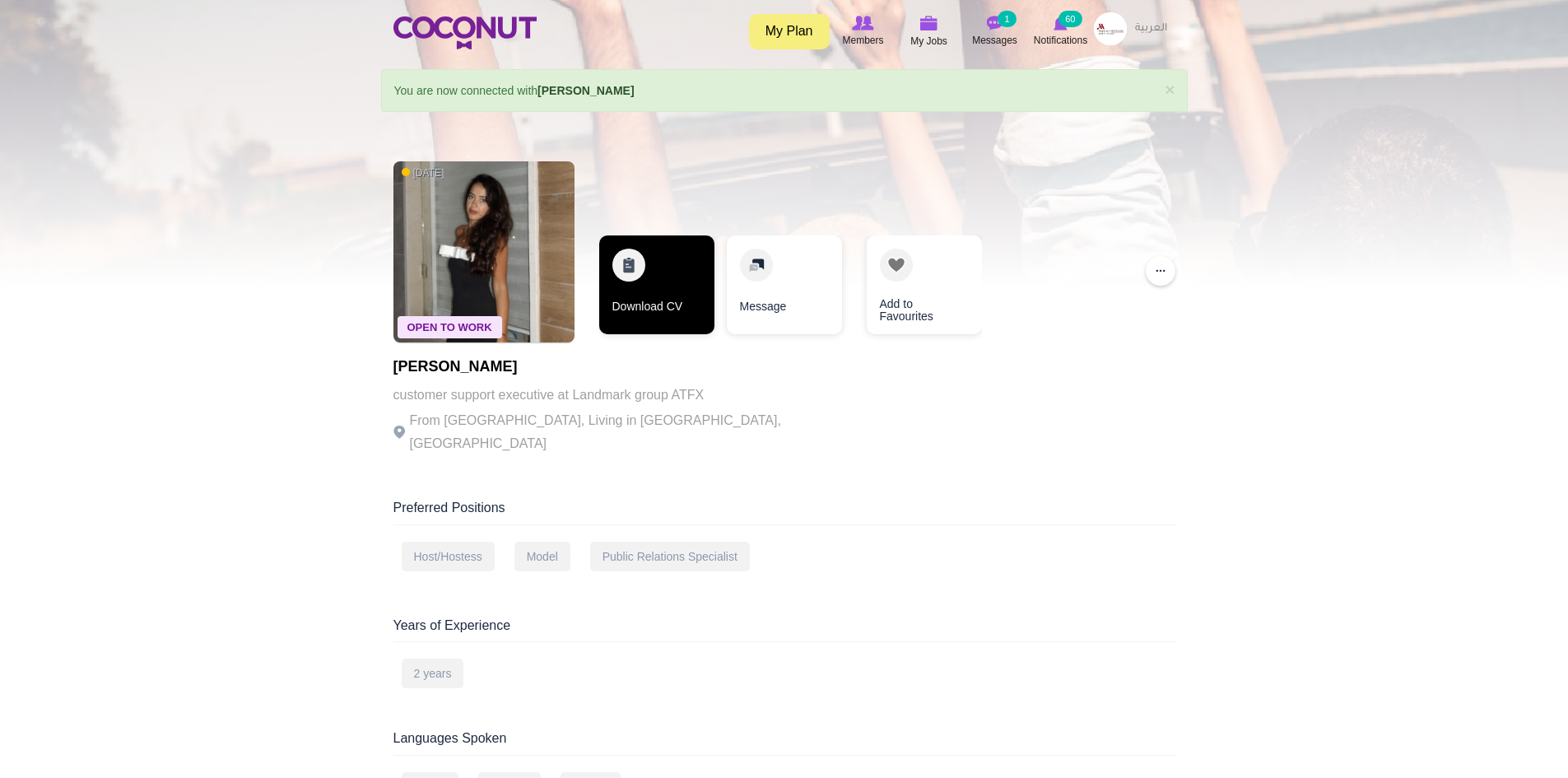
click at [661, 287] on link "Download CV" at bounding box center [656, 286] width 116 height 99
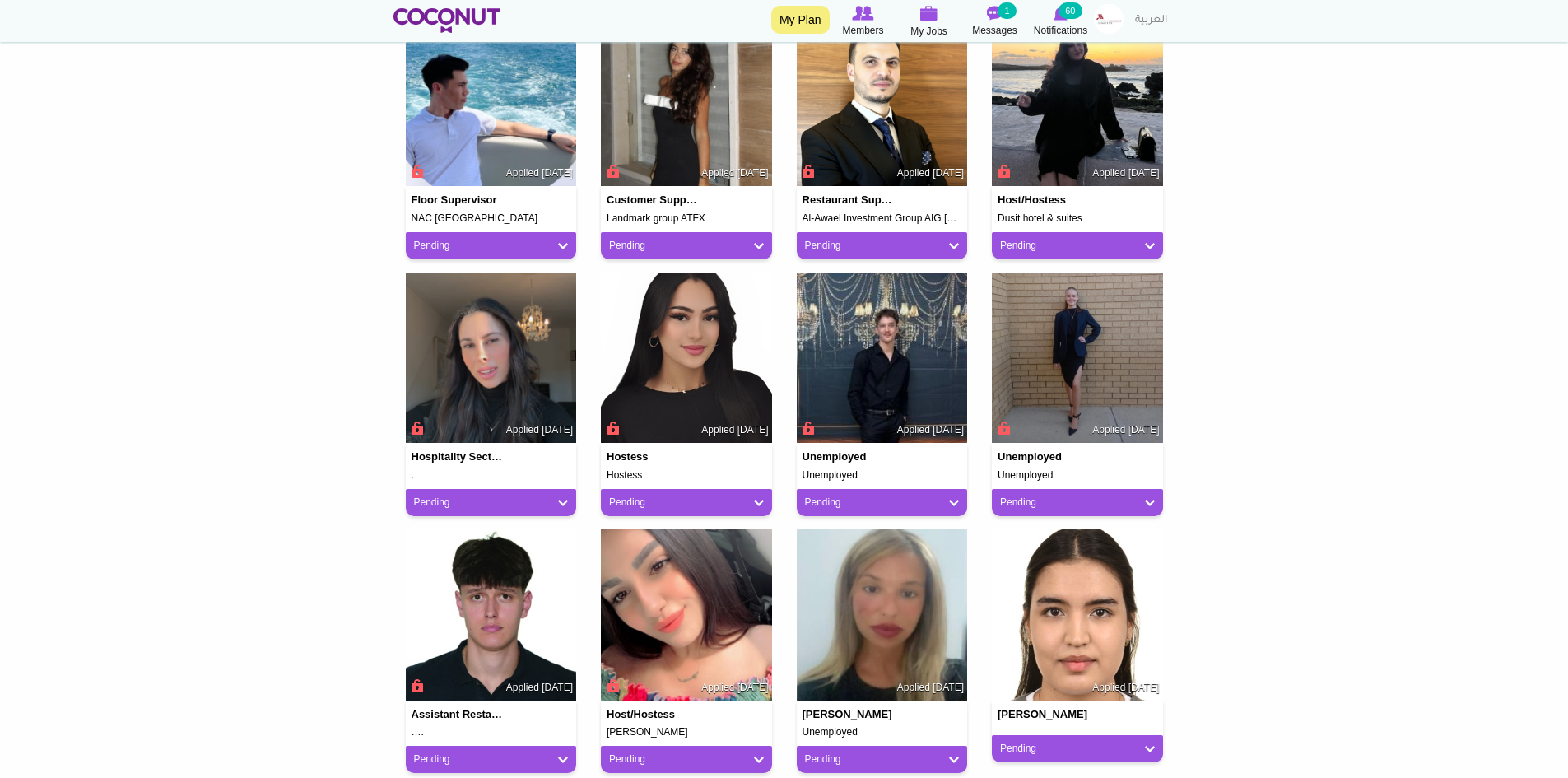
scroll to position [989, 0]
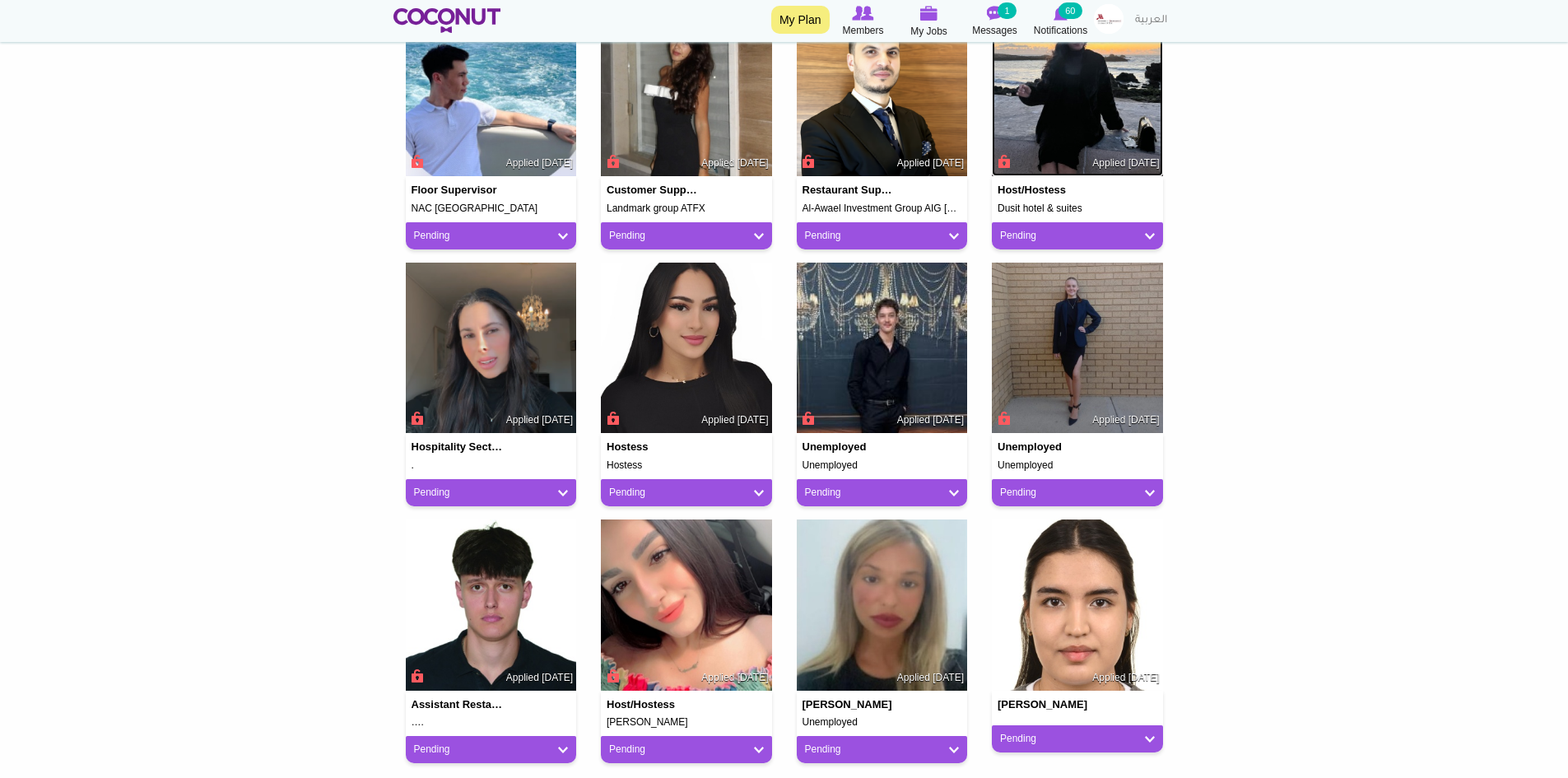
click at [1063, 115] on img at bounding box center [1078, 91] width 171 height 171
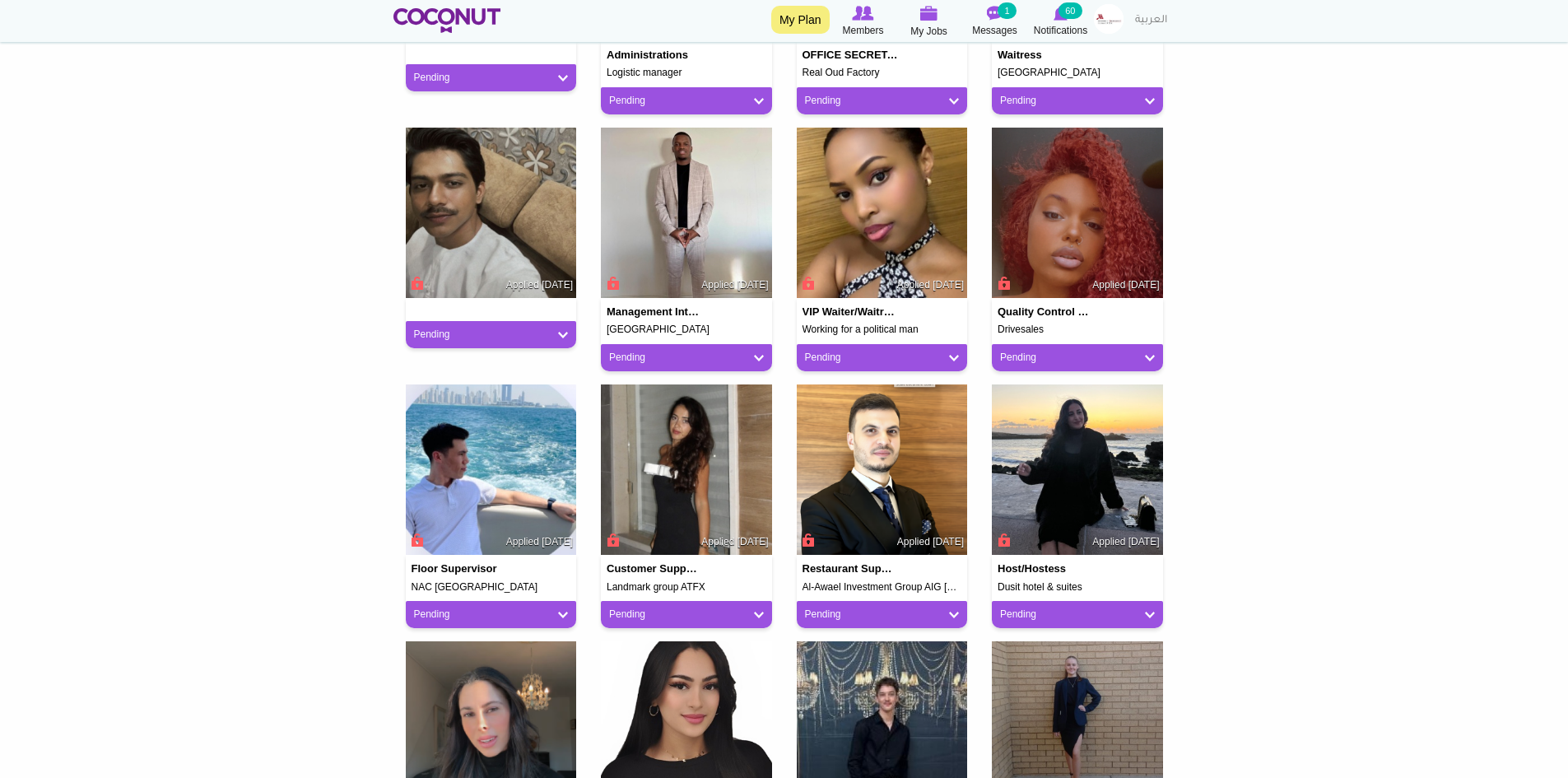
scroll to position [989, 0]
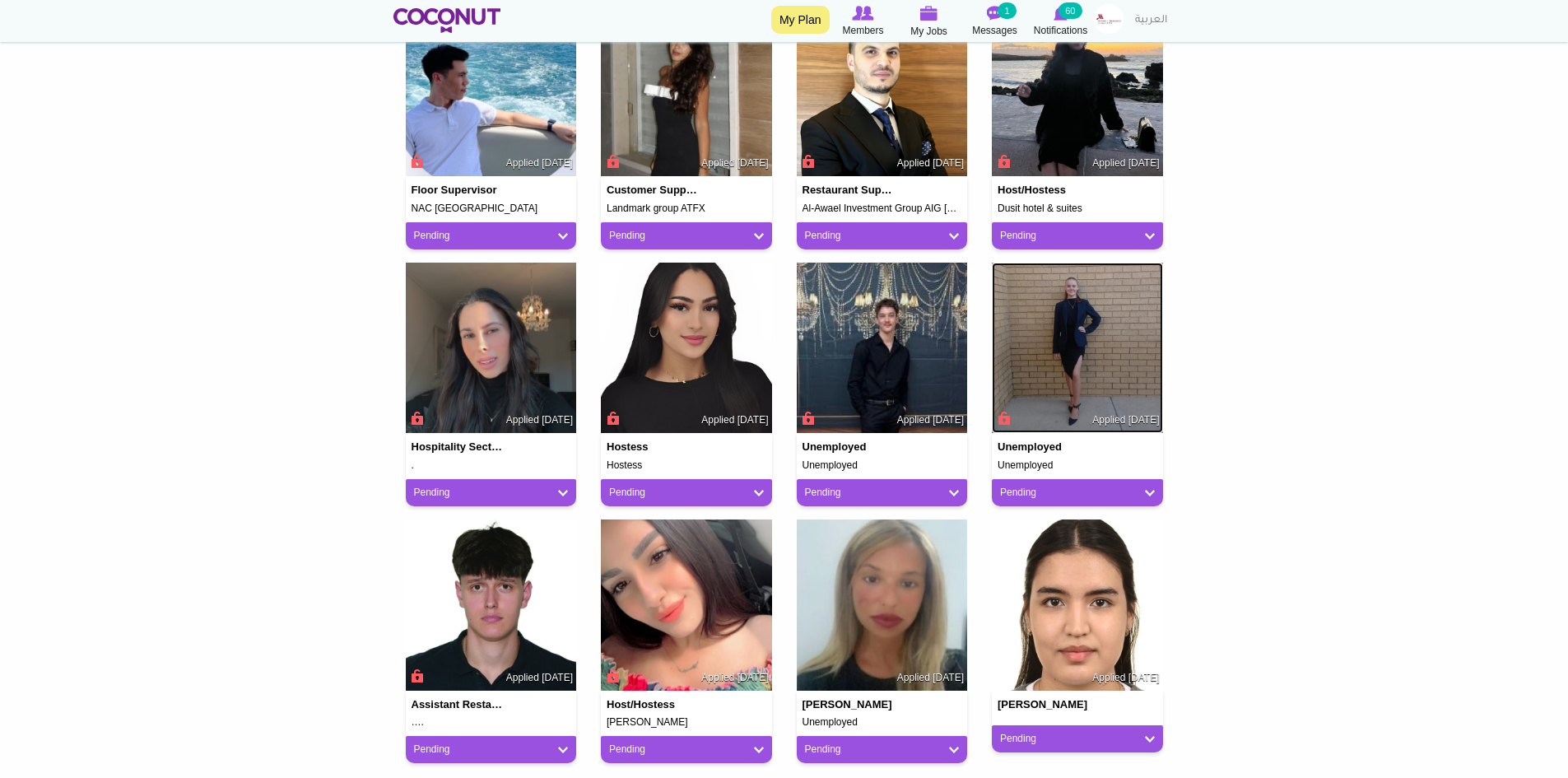
click at [1086, 328] on img at bounding box center [1078, 349] width 171 height 171
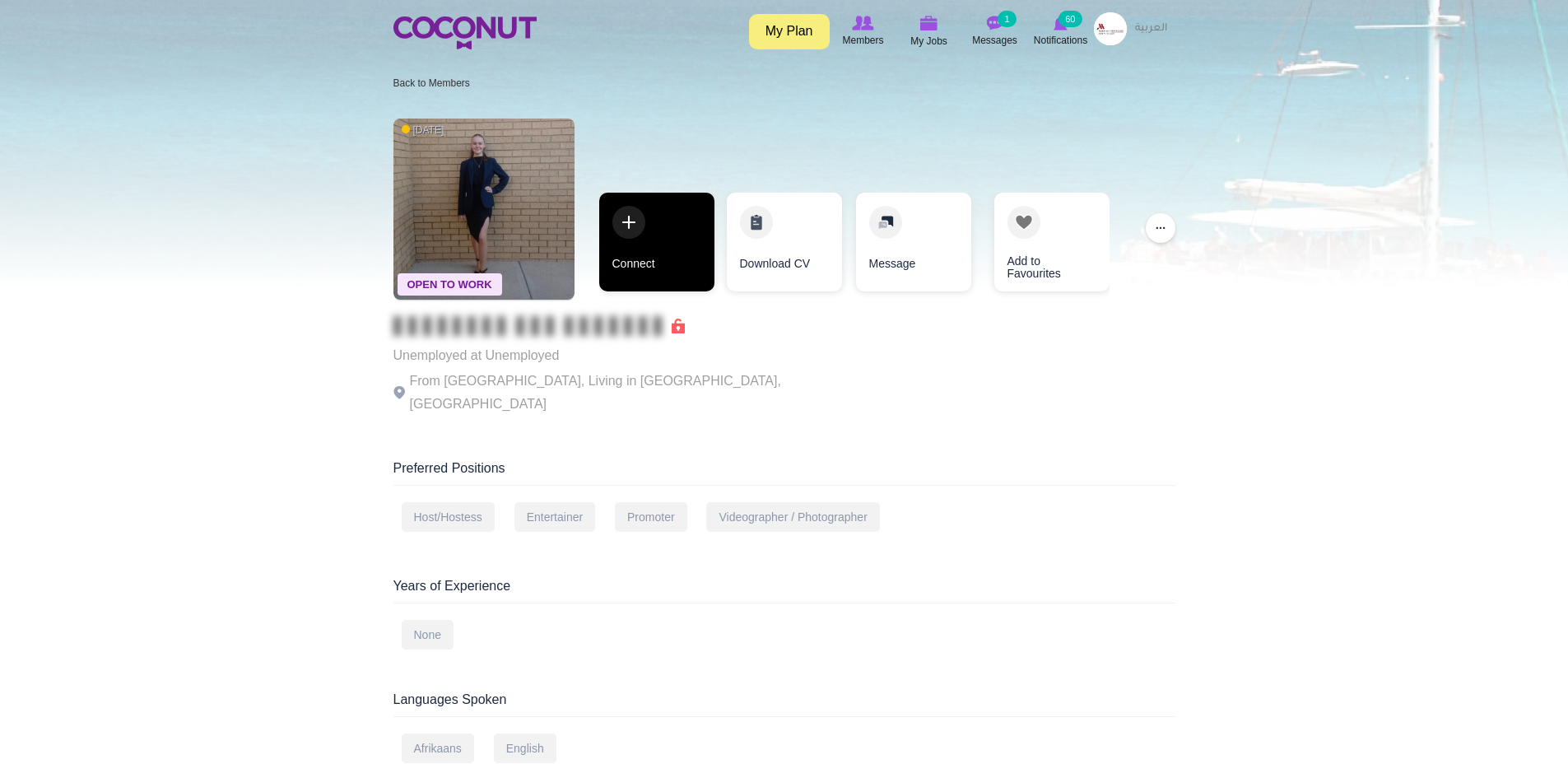
click at [675, 241] on link "Connect" at bounding box center [656, 242] width 116 height 99
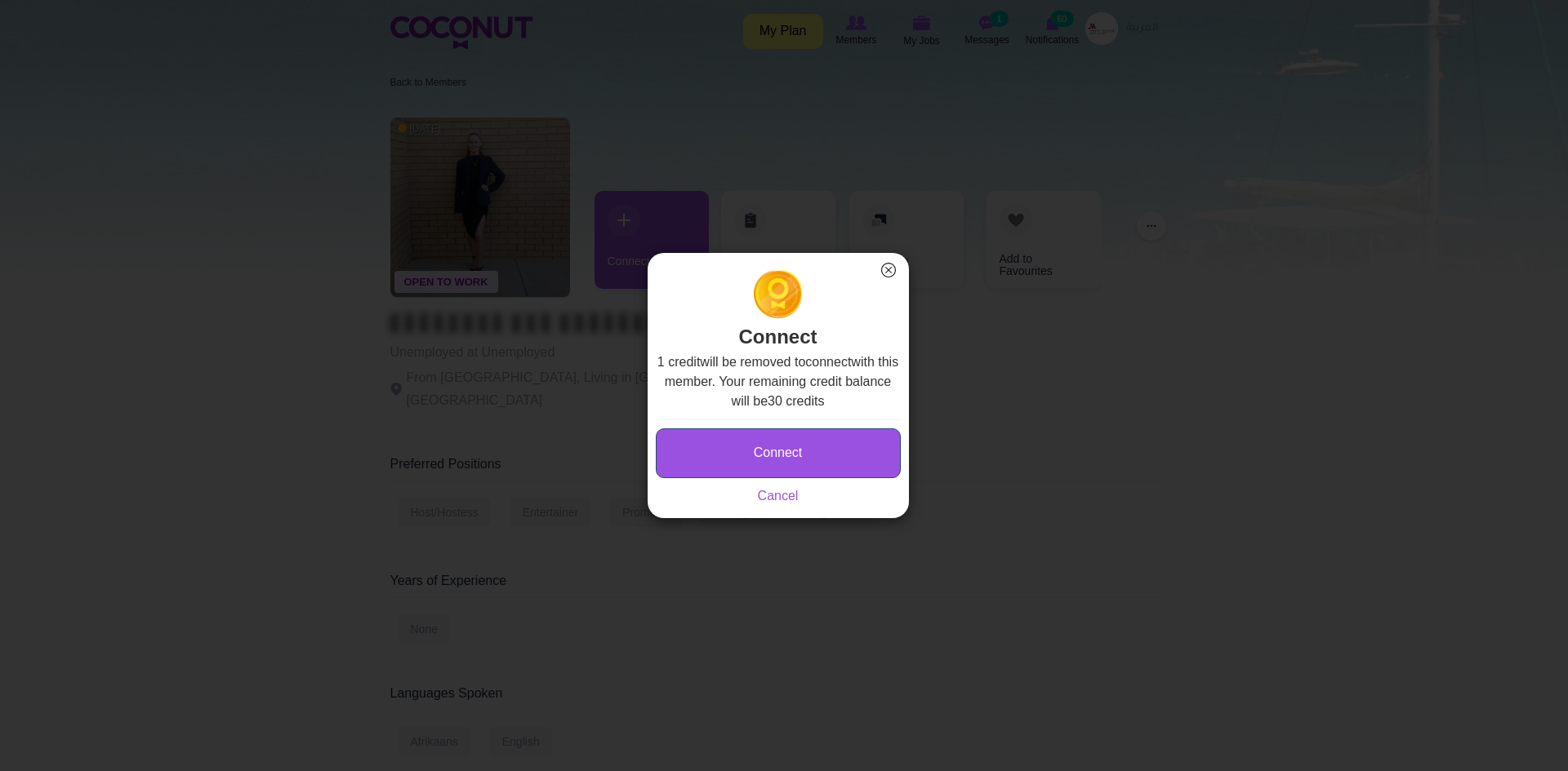
click at [730, 462] on button "Connect" at bounding box center [778, 453] width 245 height 50
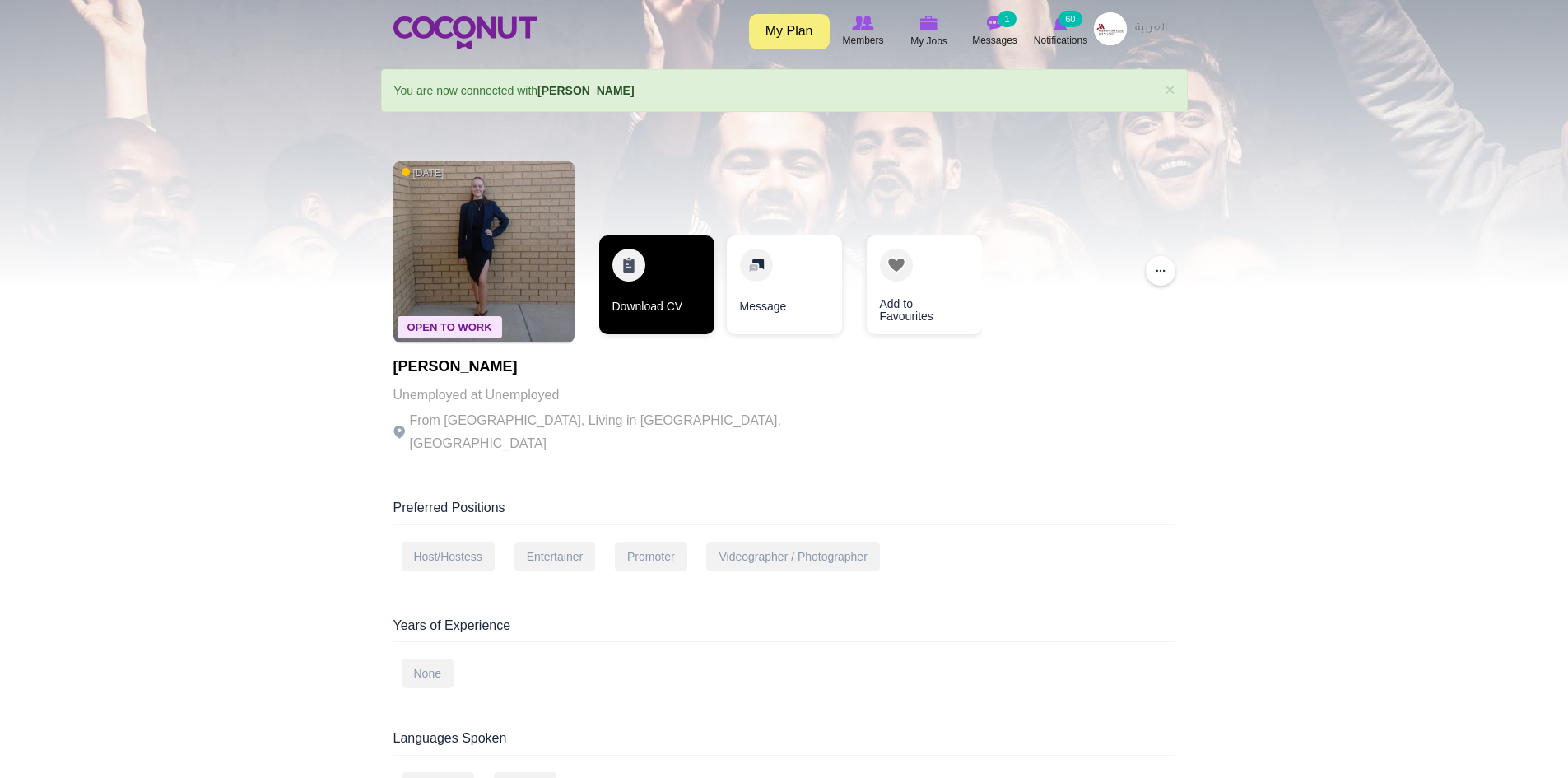
click at [645, 303] on link "Download CV" at bounding box center [656, 286] width 116 height 99
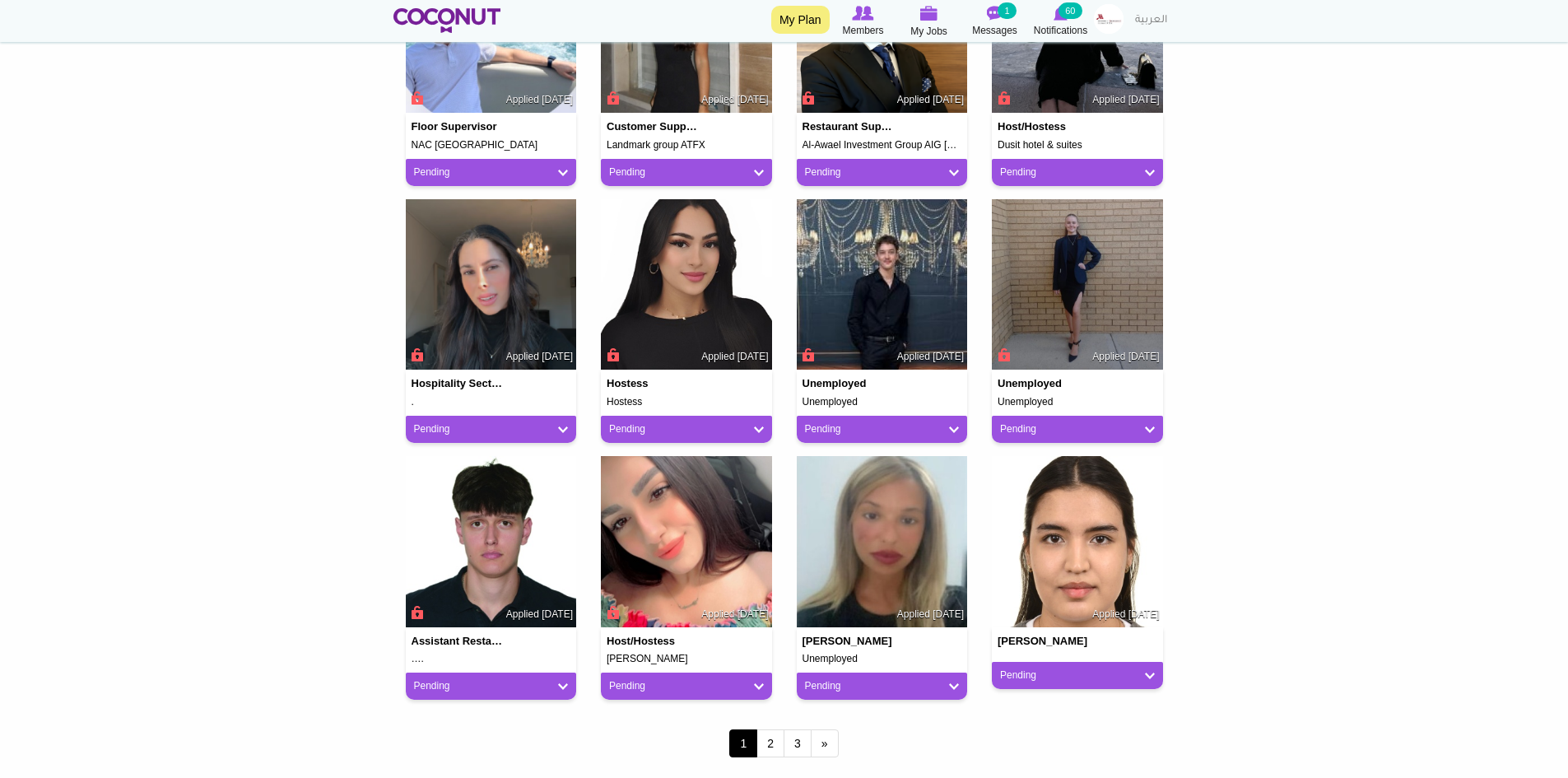
scroll to position [1153, 0]
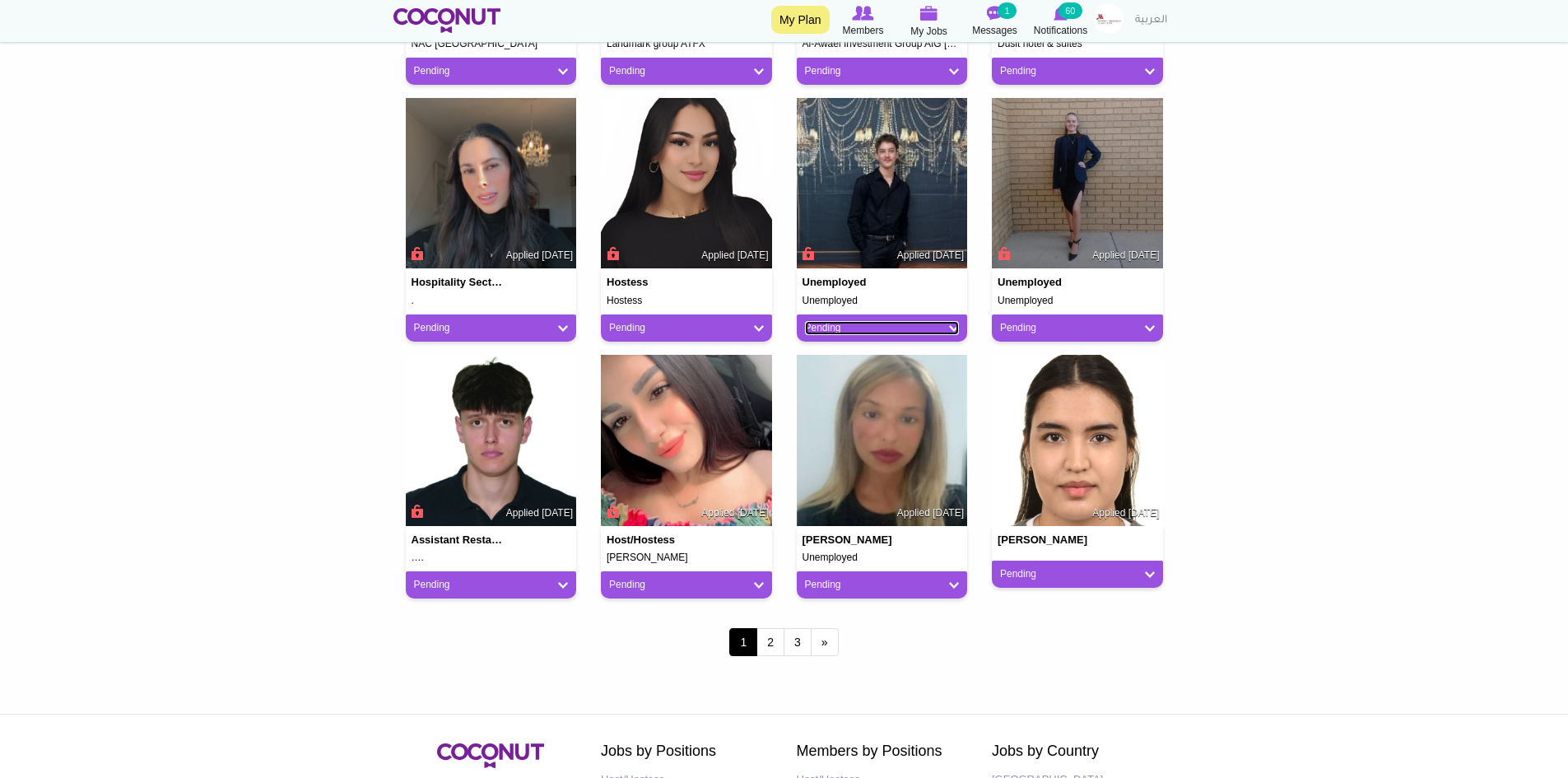
click at [949, 328] on link "Pending" at bounding box center [882, 328] width 154 height 14
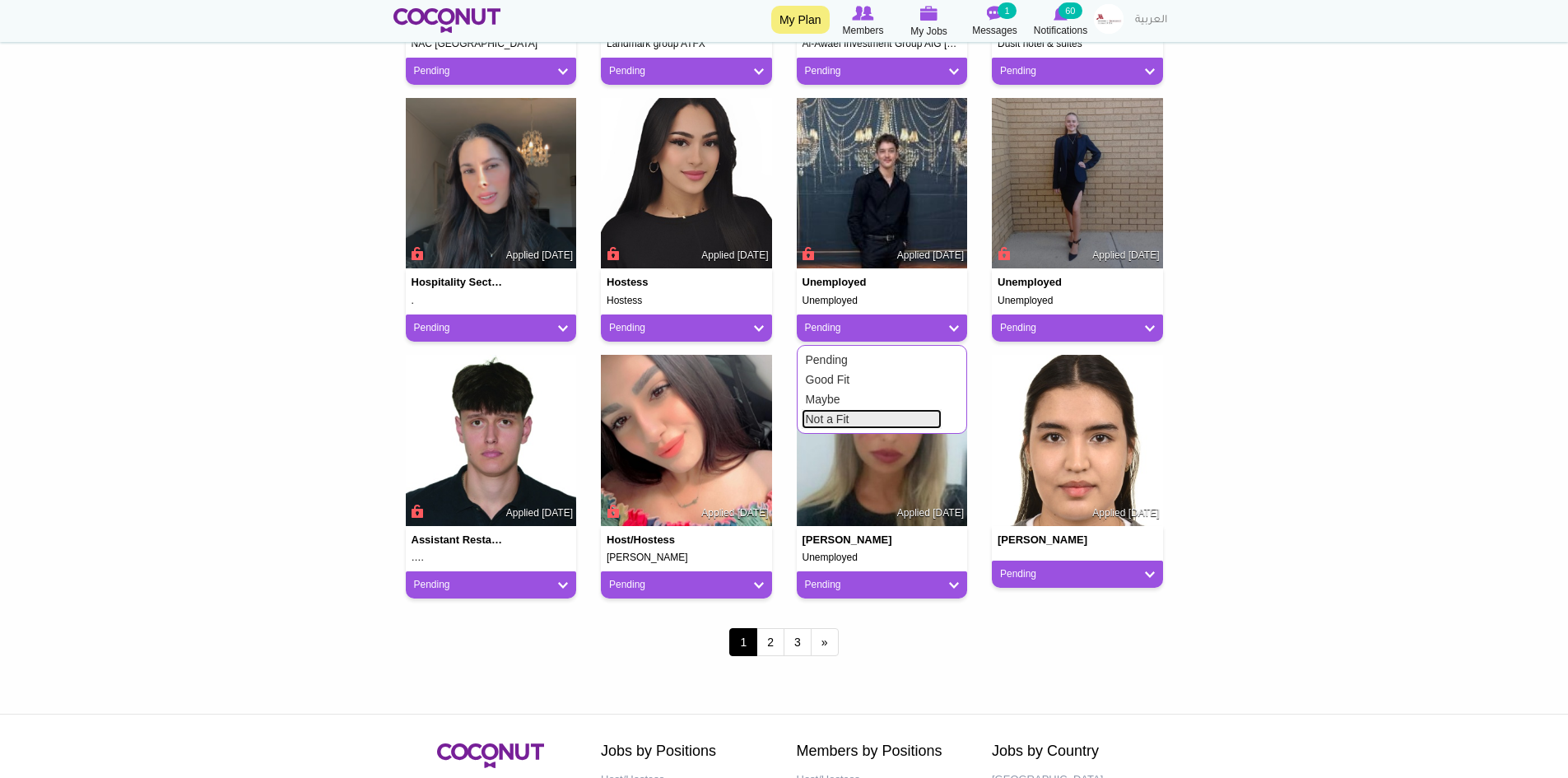
click at [853, 423] on link "Not a Fit" at bounding box center [872, 419] width 140 height 19
click at [510, 183] on img at bounding box center [491, 184] width 171 height 171
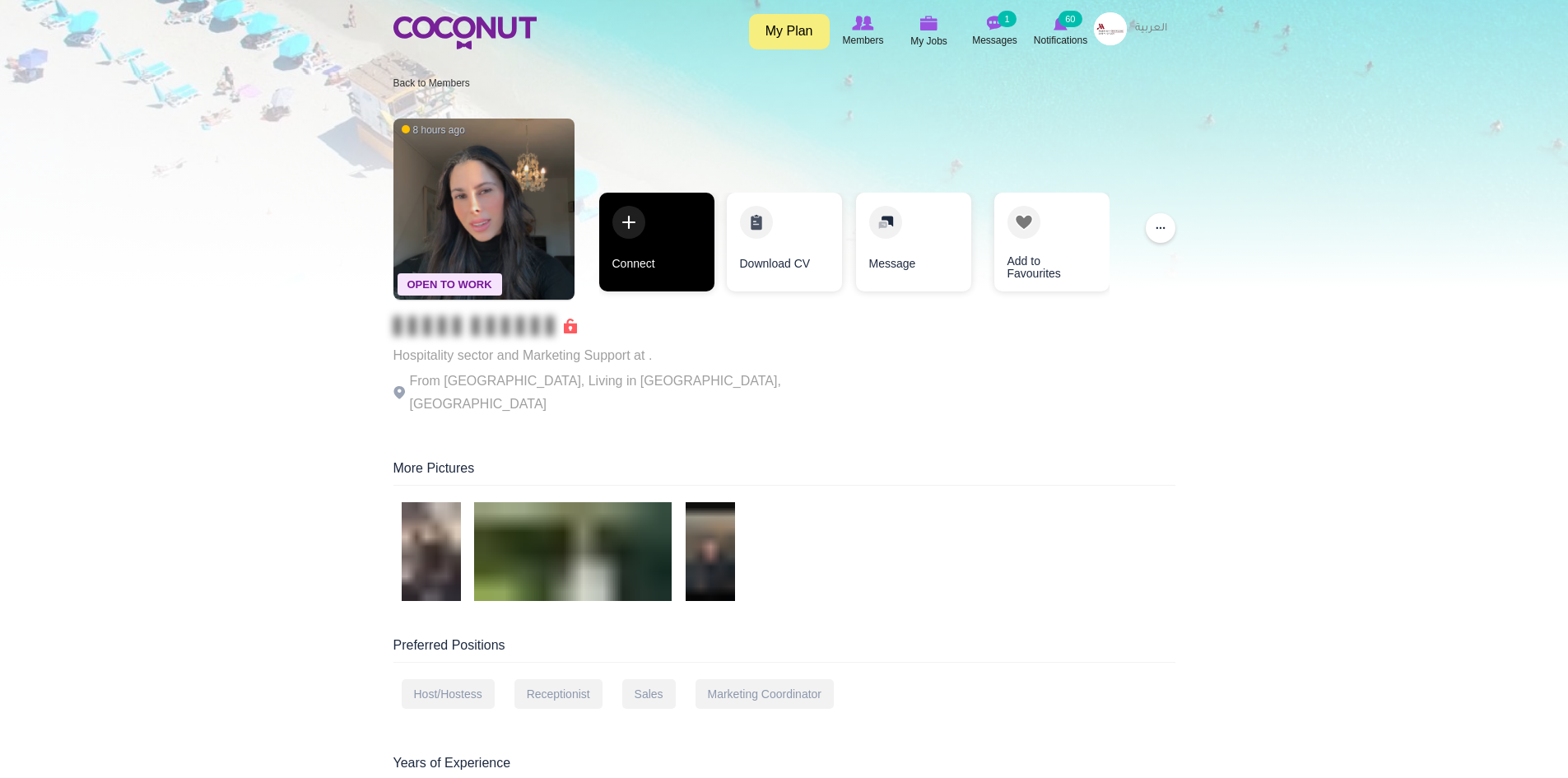
click at [644, 263] on link "Connect" at bounding box center [656, 242] width 116 height 99
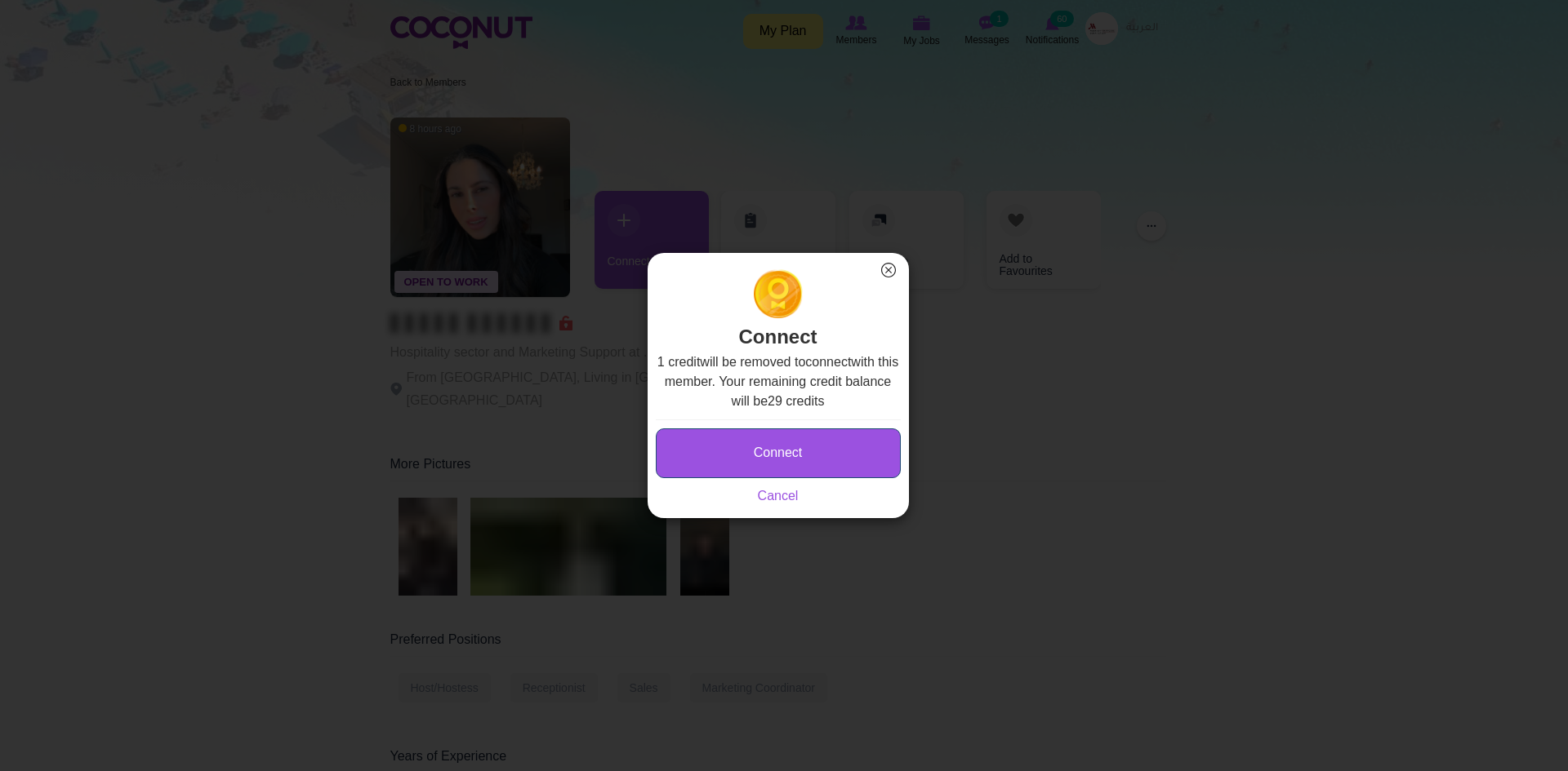
click at [714, 468] on button "Connect" at bounding box center [778, 453] width 245 height 50
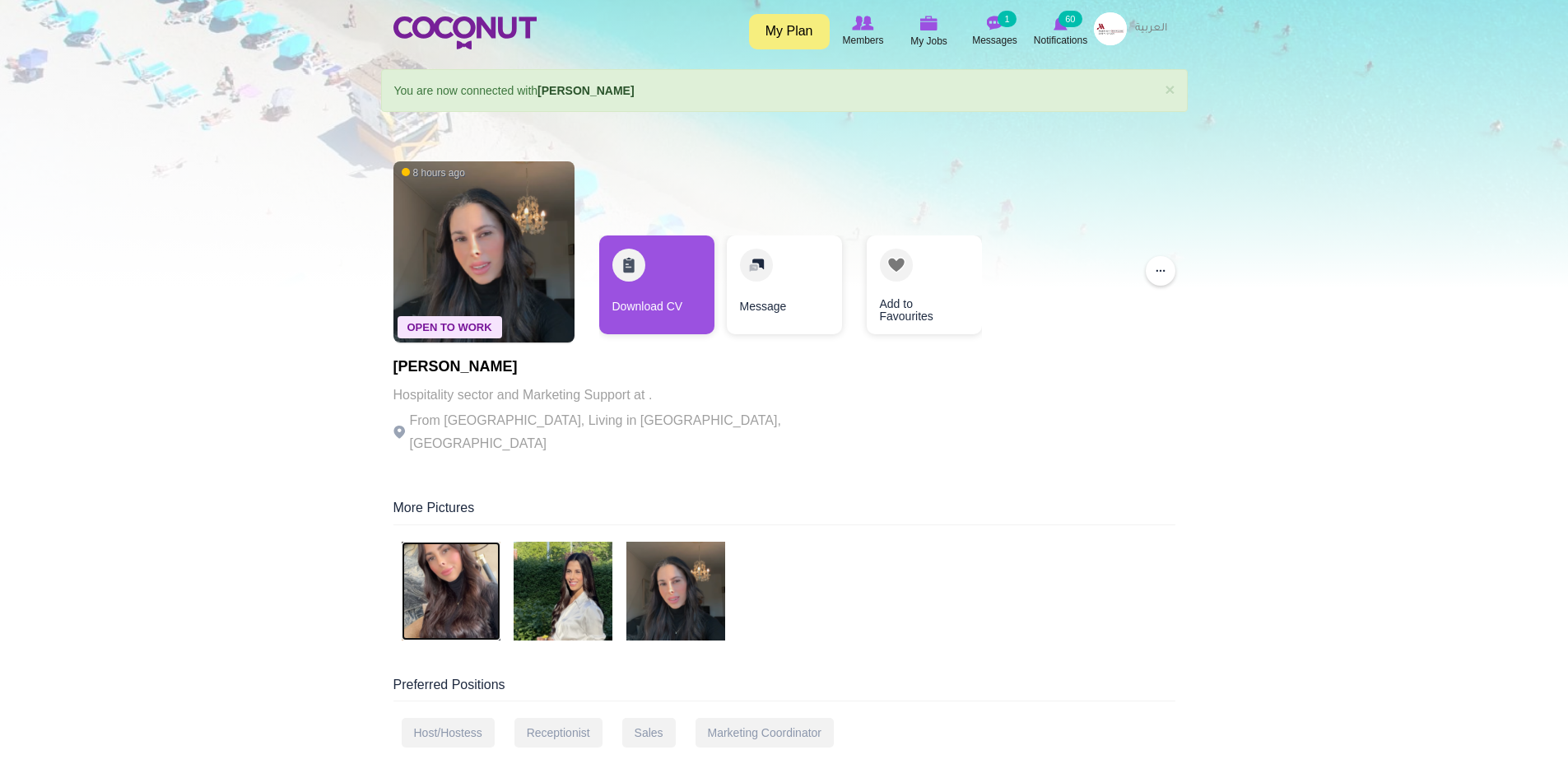
click at [461, 578] on img at bounding box center [451, 592] width 99 height 99
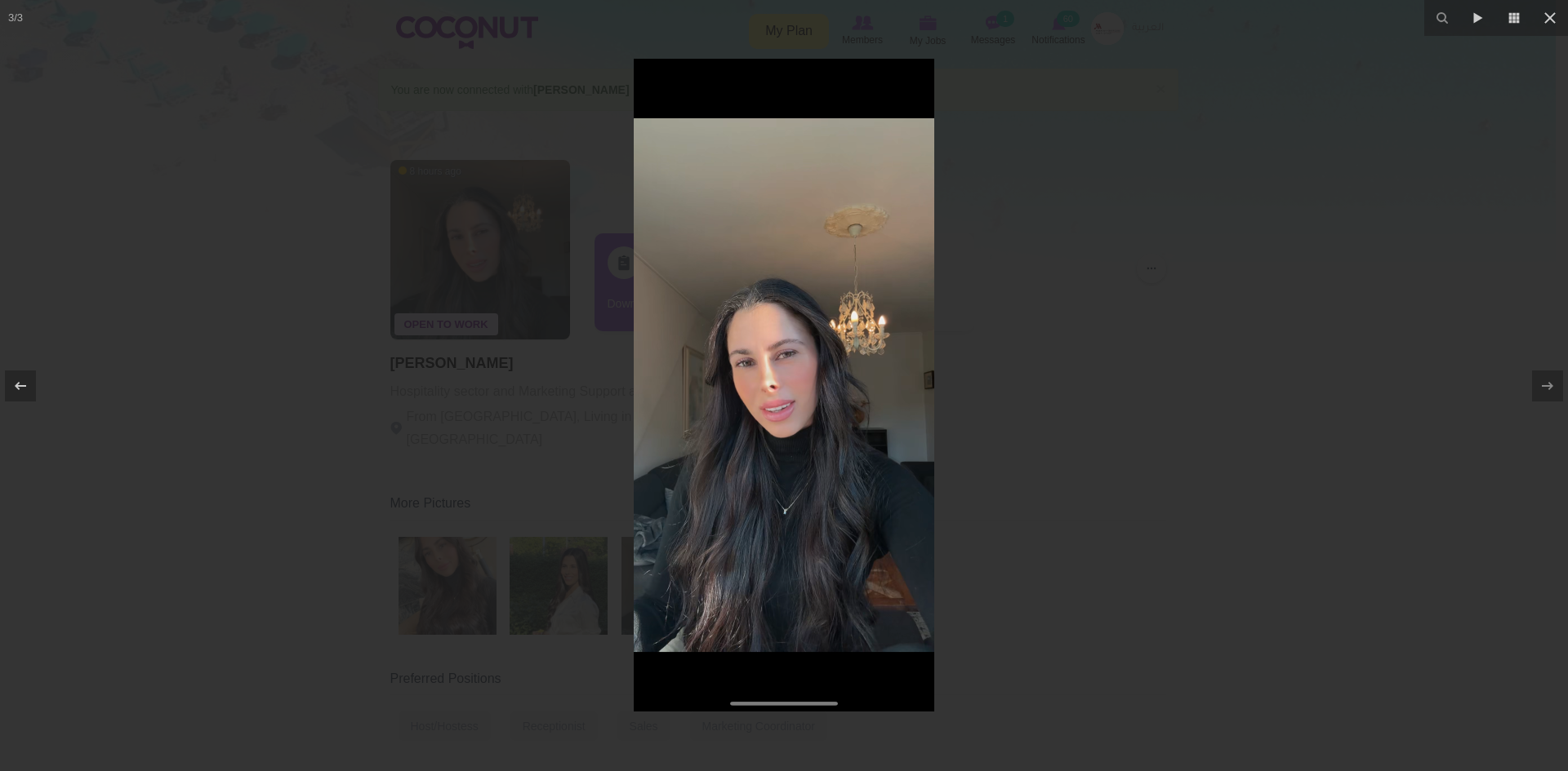
click at [261, 482] on div at bounding box center [784, 385] width 1568 height 771
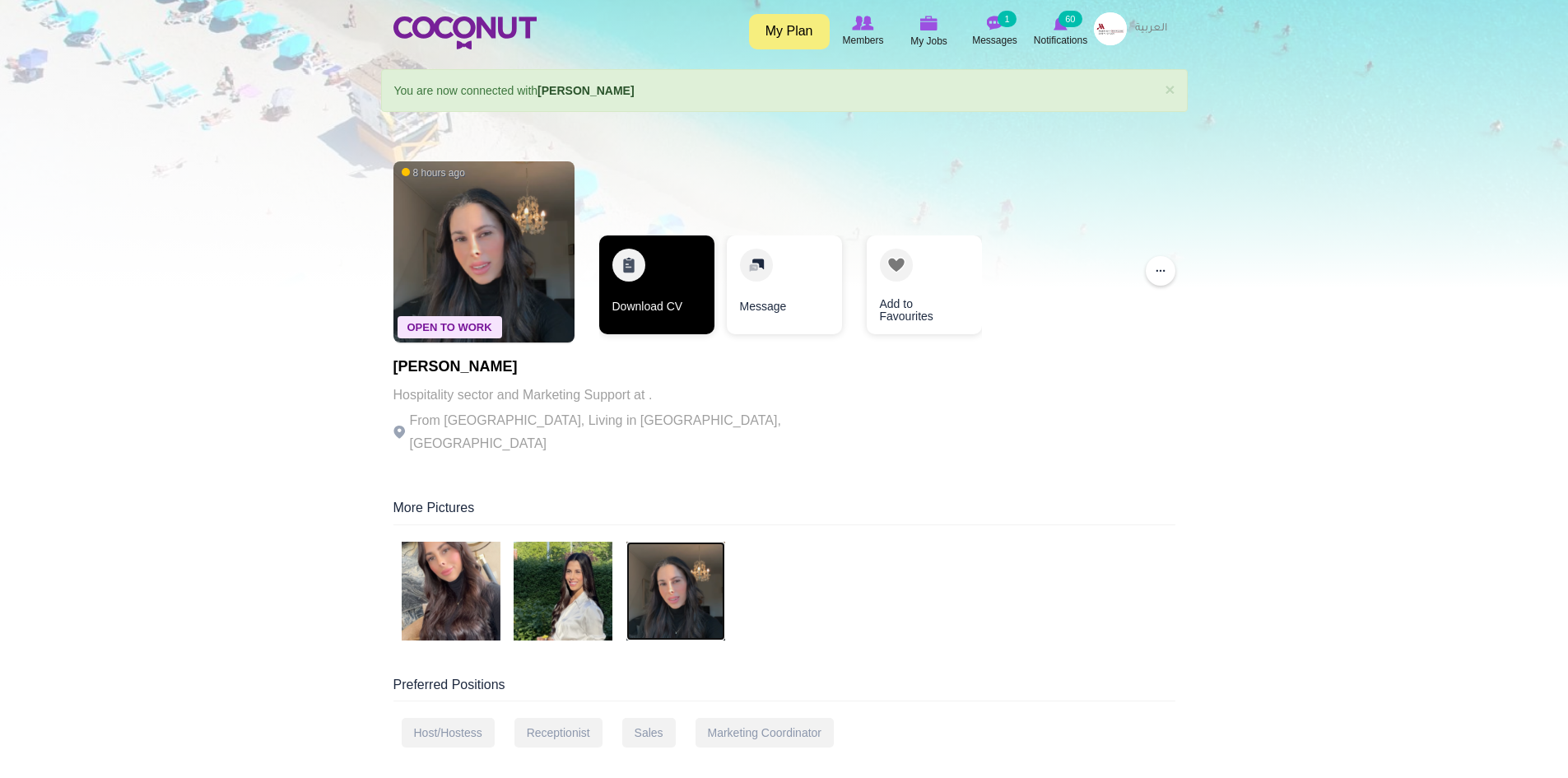
click at [665, 299] on link "Download CV" at bounding box center [656, 286] width 116 height 99
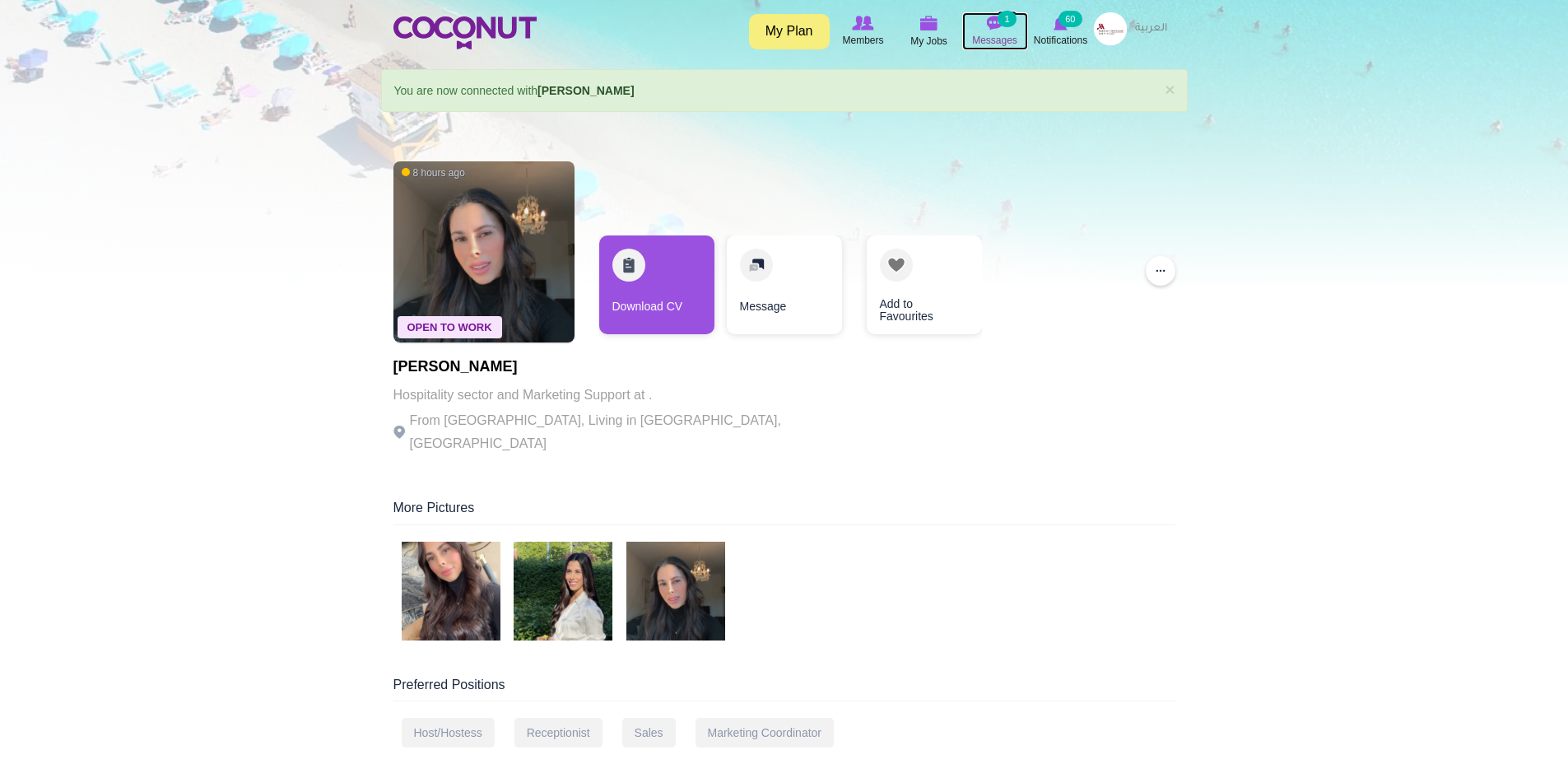
click at [996, 22] on img at bounding box center [995, 22] width 17 height 15
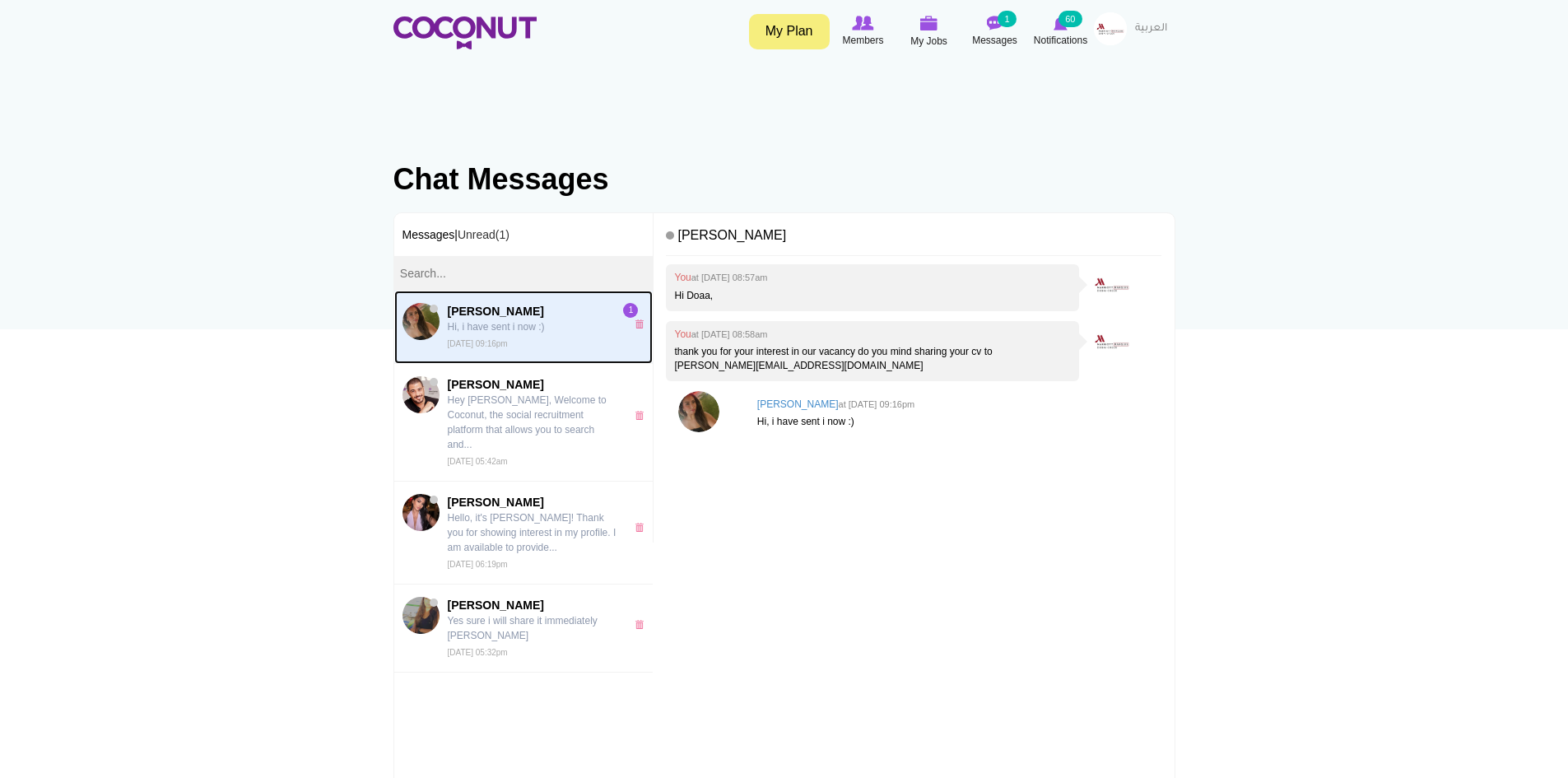
click at [542, 330] on p "Hi, i have sent i now :)" at bounding box center [532, 326] width 170 height 15
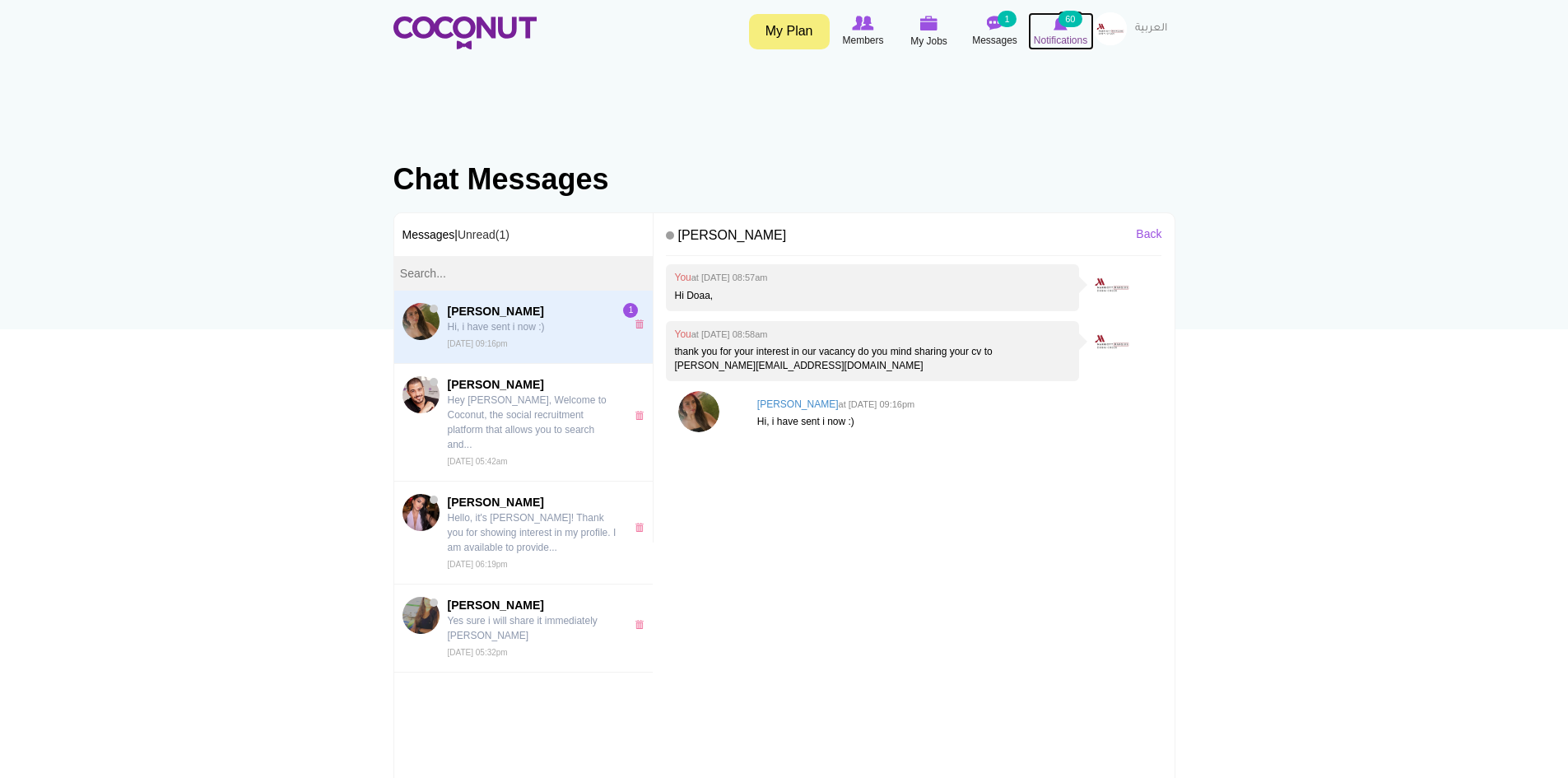
click at [1059, 26] on img at bounding box center [1060, 22] width 14 height 15
